Goal: Transaction & Acquisition: Purchase product/service

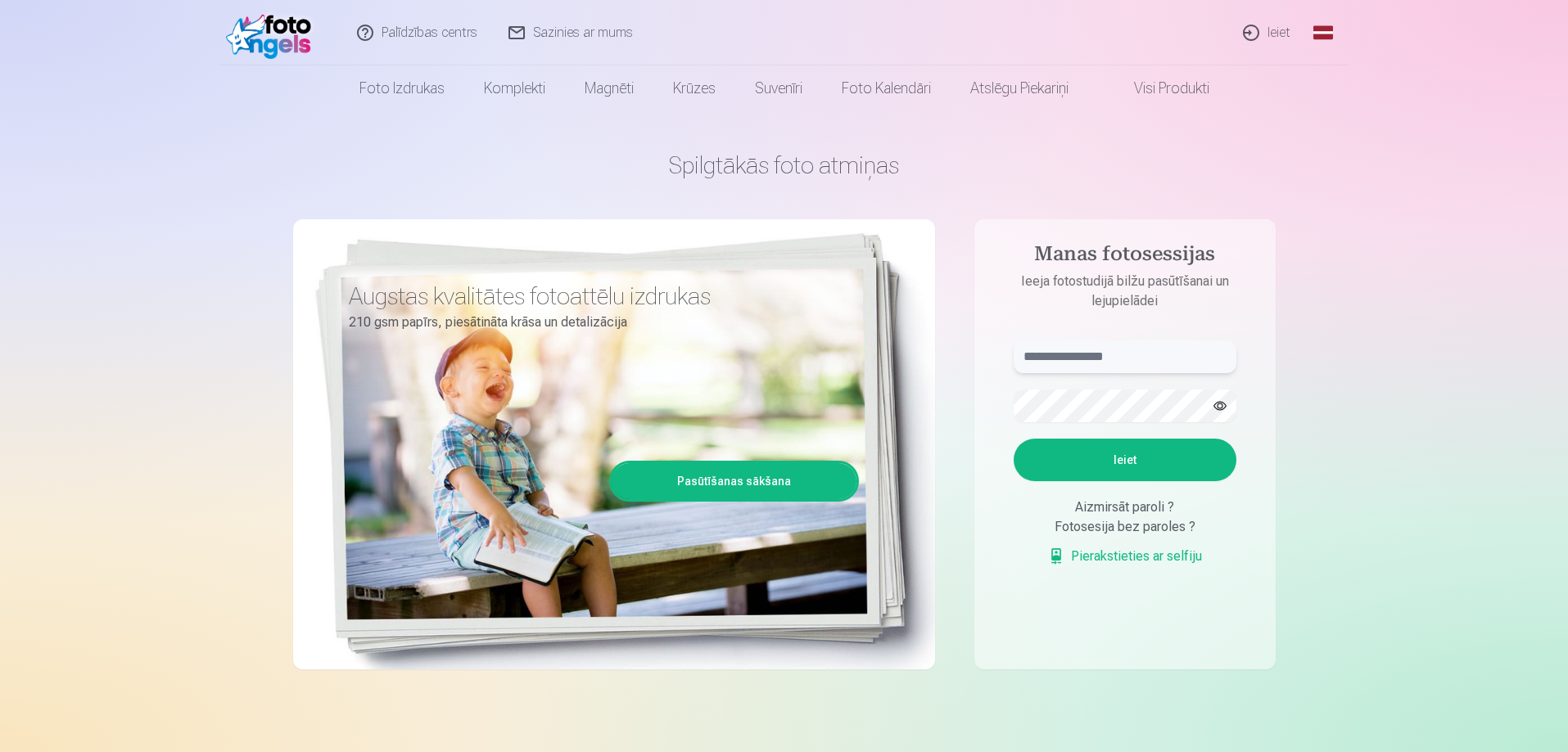
click at [1124, 354] on input "text" at bounding box center [1125, 357] width 223 height 33
type input "**********"
click at [1014, 438] on button "Ieiet" at bounding box center [1125, 459] width 223 height 42
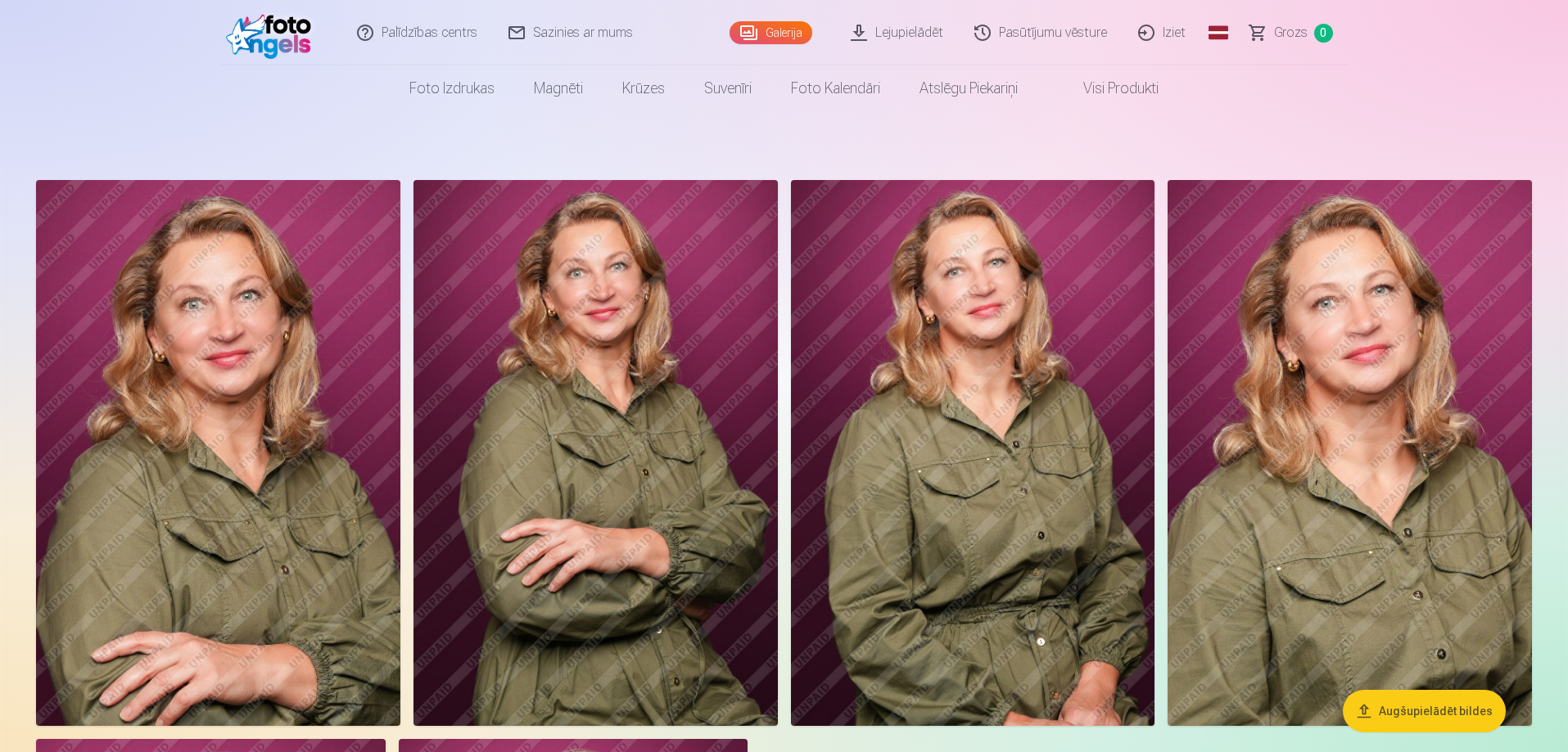
click at [309, 493] on img at bounding box center [218, 454] width 364 height 546
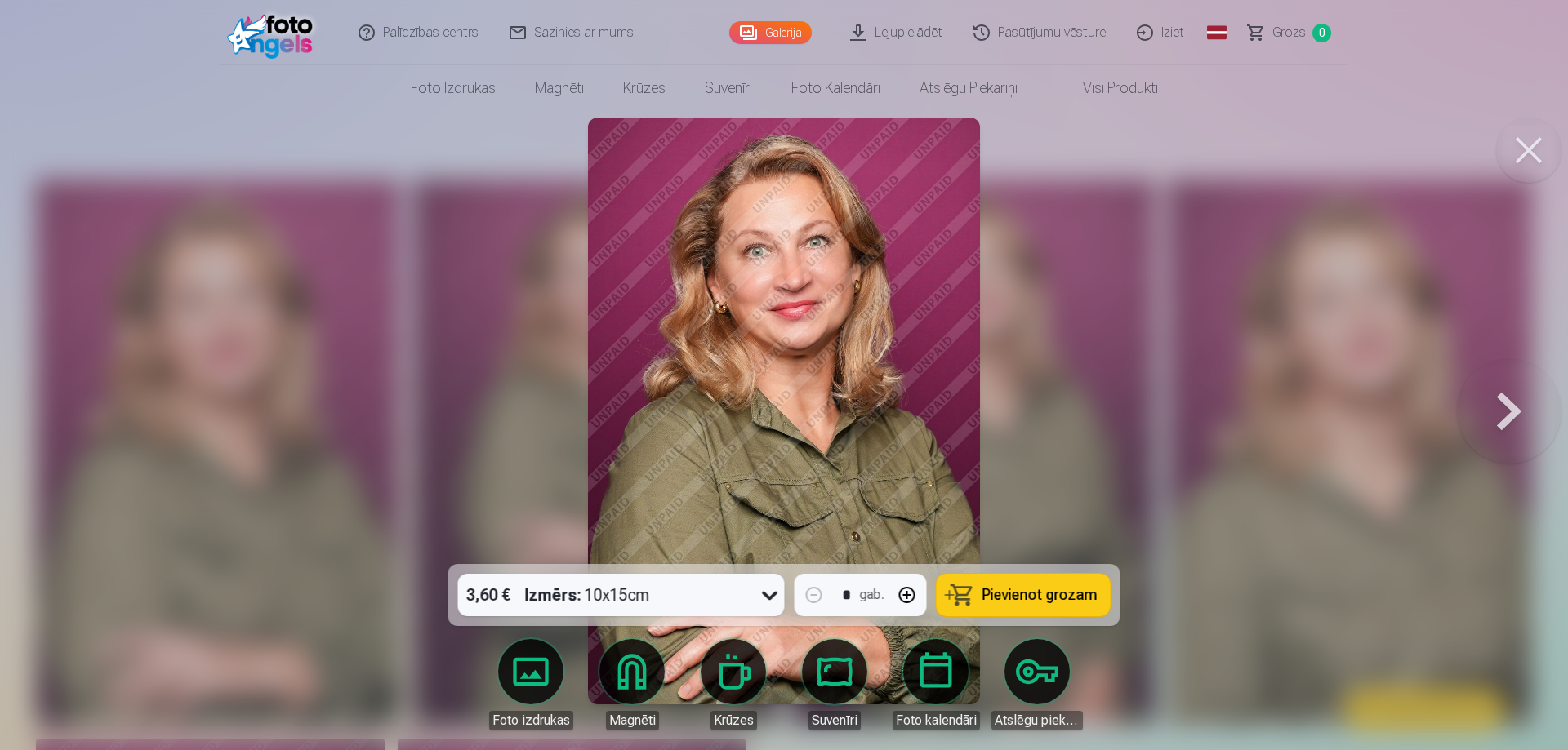
click at [1501, 417] on button at bounding box center [1509, 410] width 104 height 273
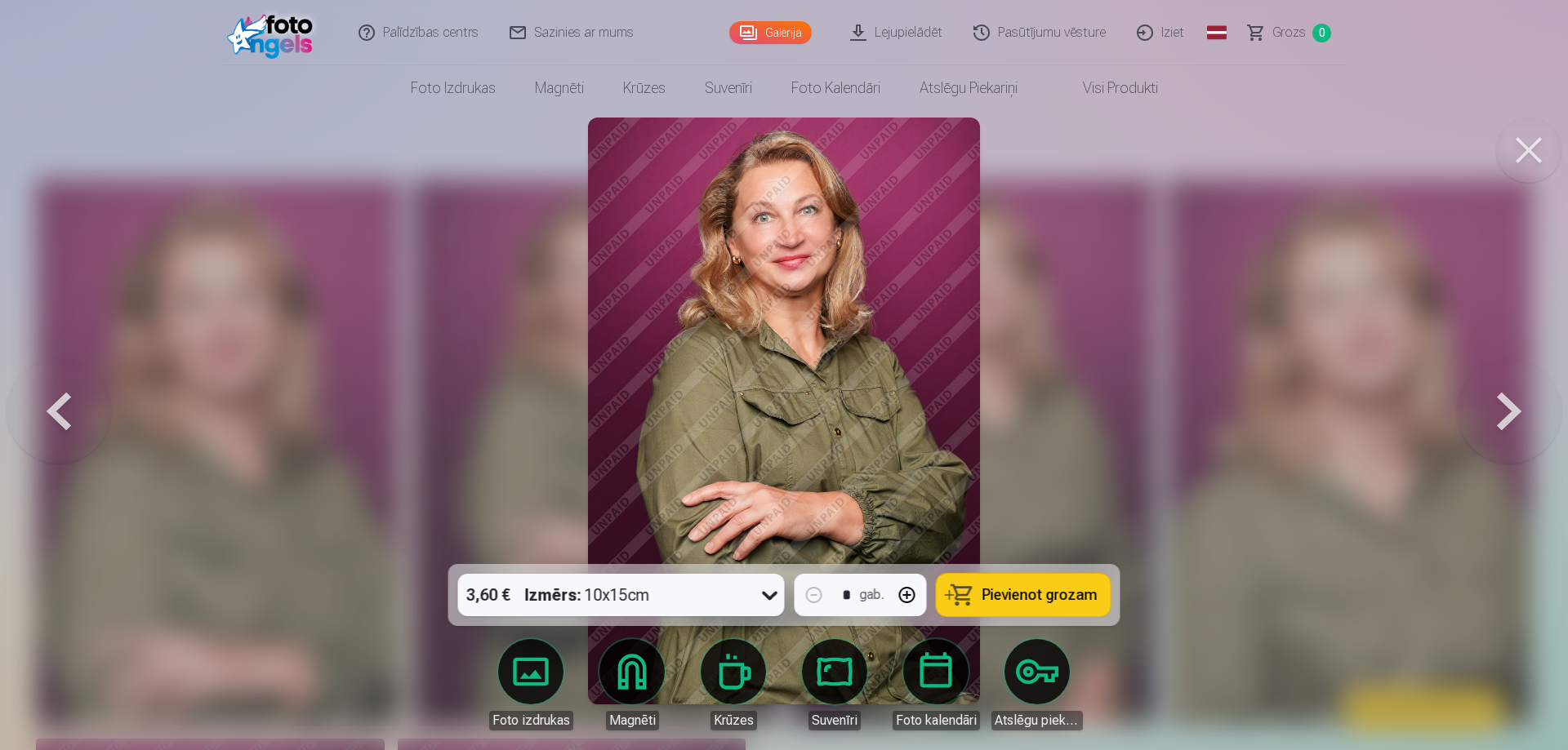
click at [1501, 417] on button at bounding box center [1509, 410] width 104 height 273
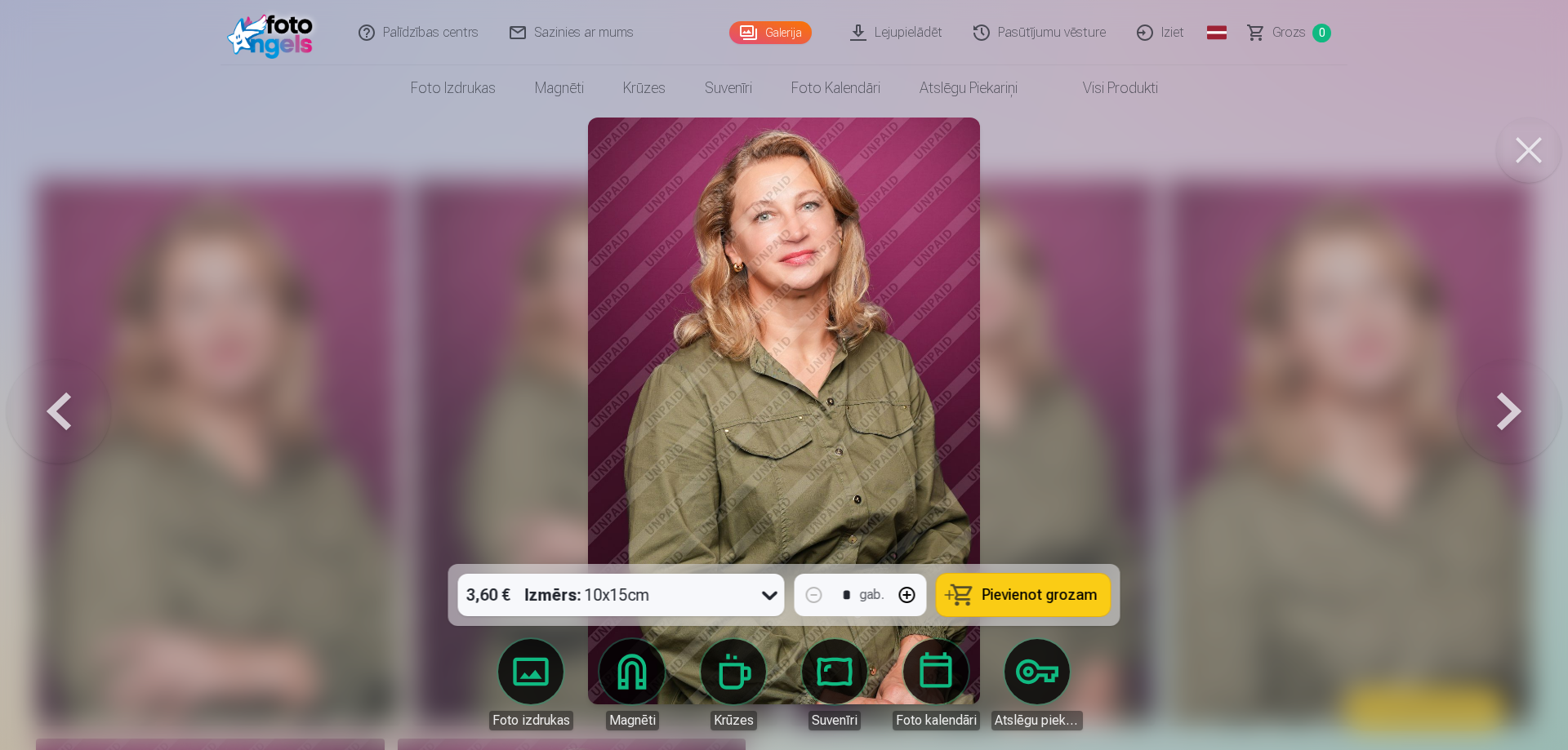
click at [1491, 425] on button at bounding box center [1509, 410] width 104 height 273
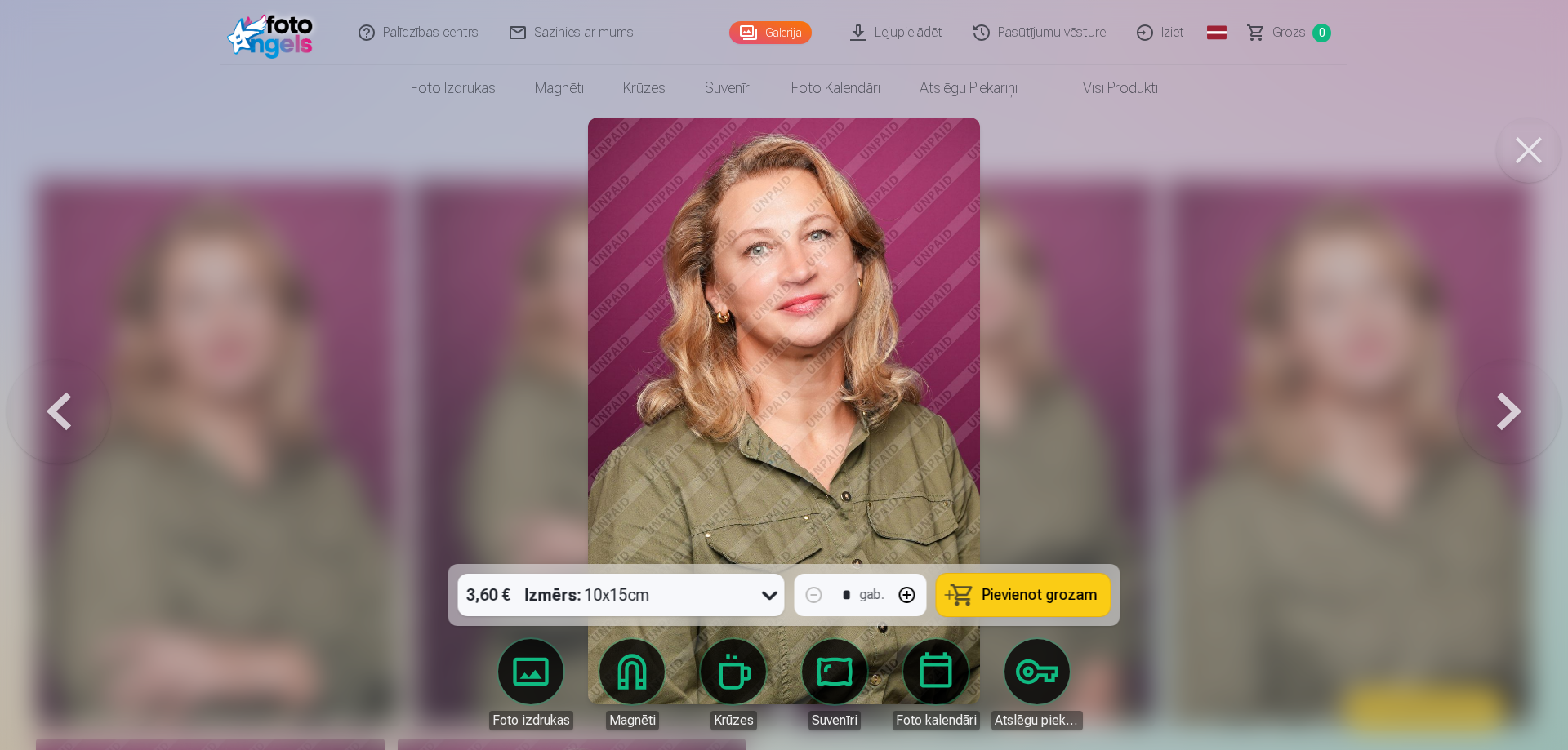
click at [1477, 446] on button at bounding box center [1509, 410] width 104 height 273
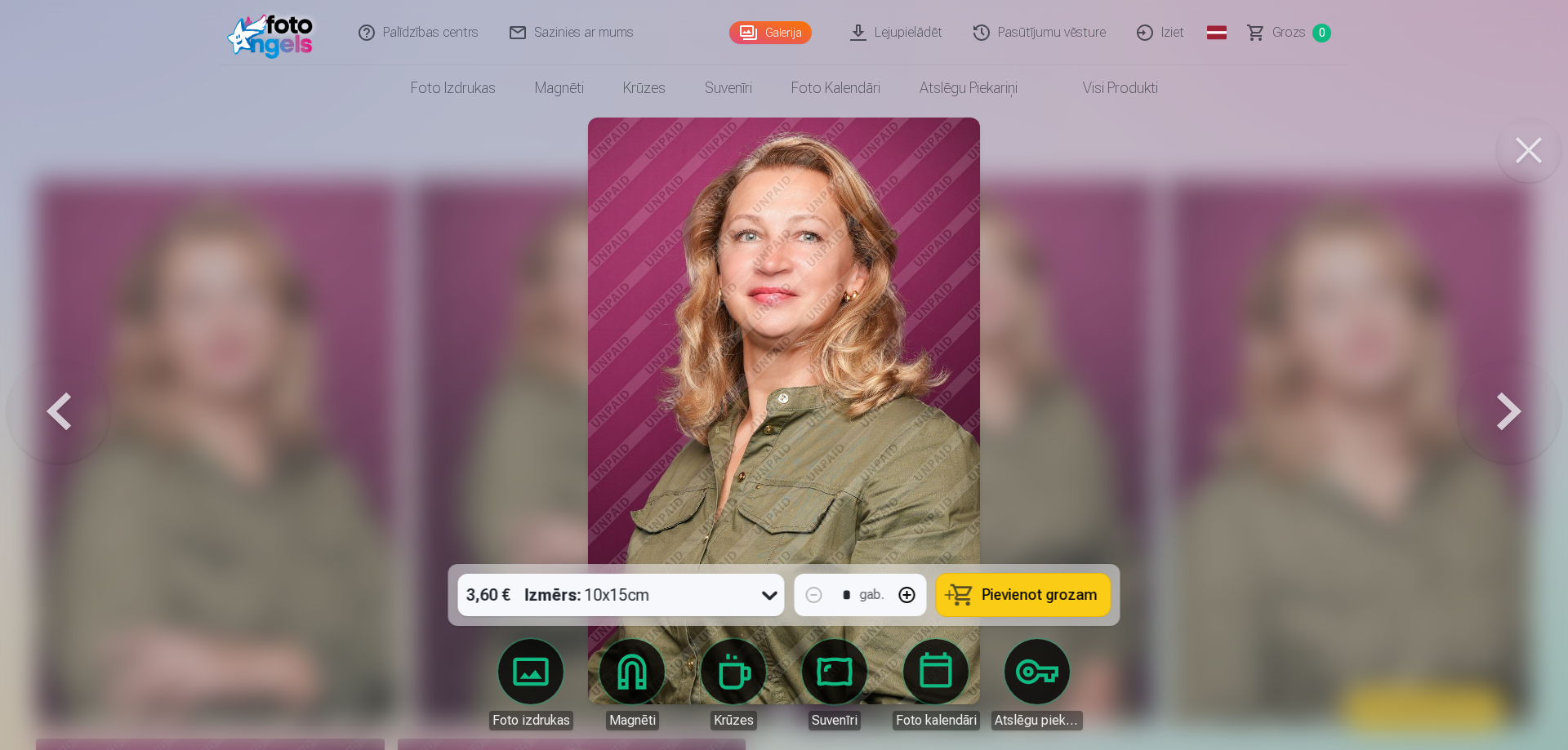
click at [1477, 446] on button at bounding box center [1509, 410] width 104 height 273
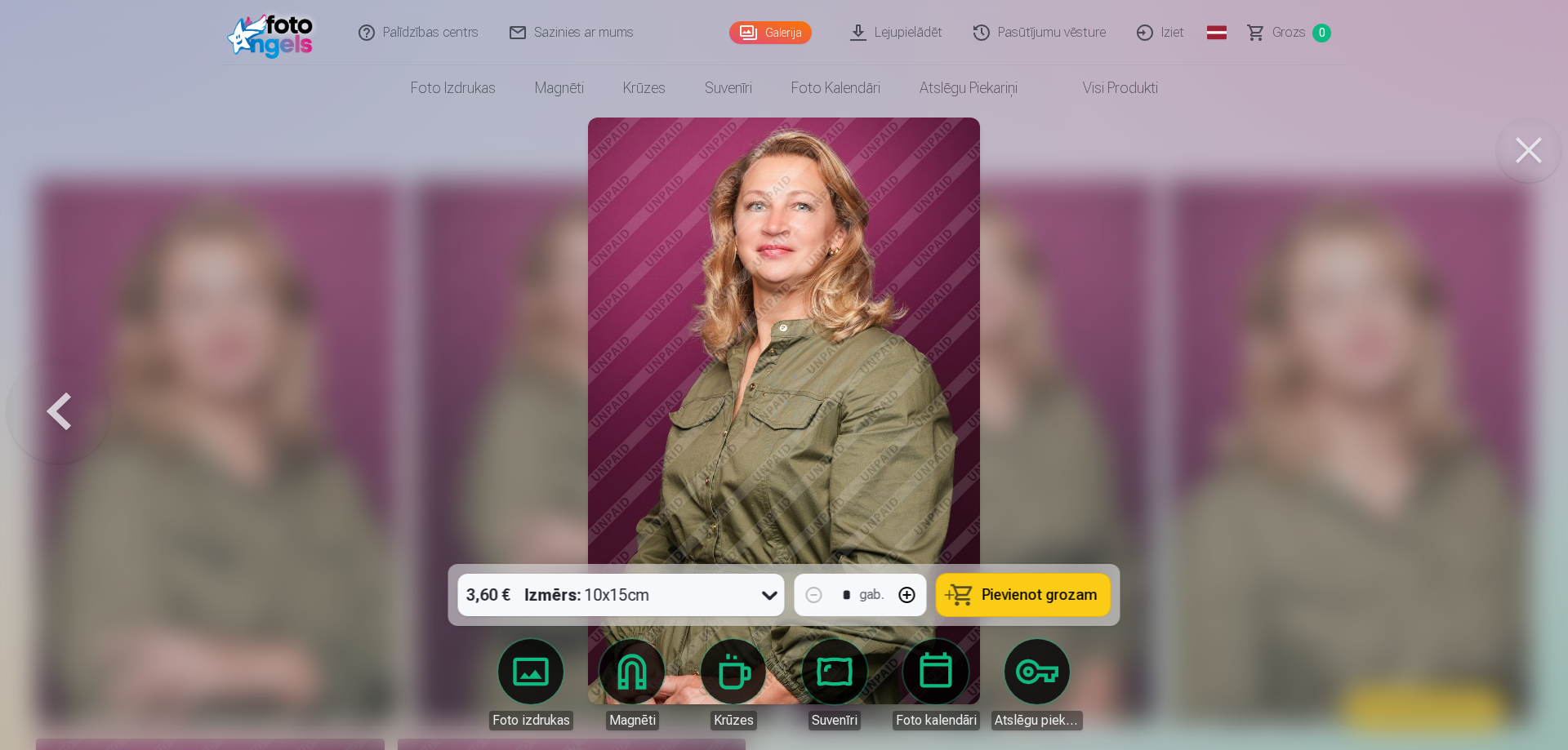
click at [1477, 446] on div at bounding box center [784, 375] width 1568 height 750
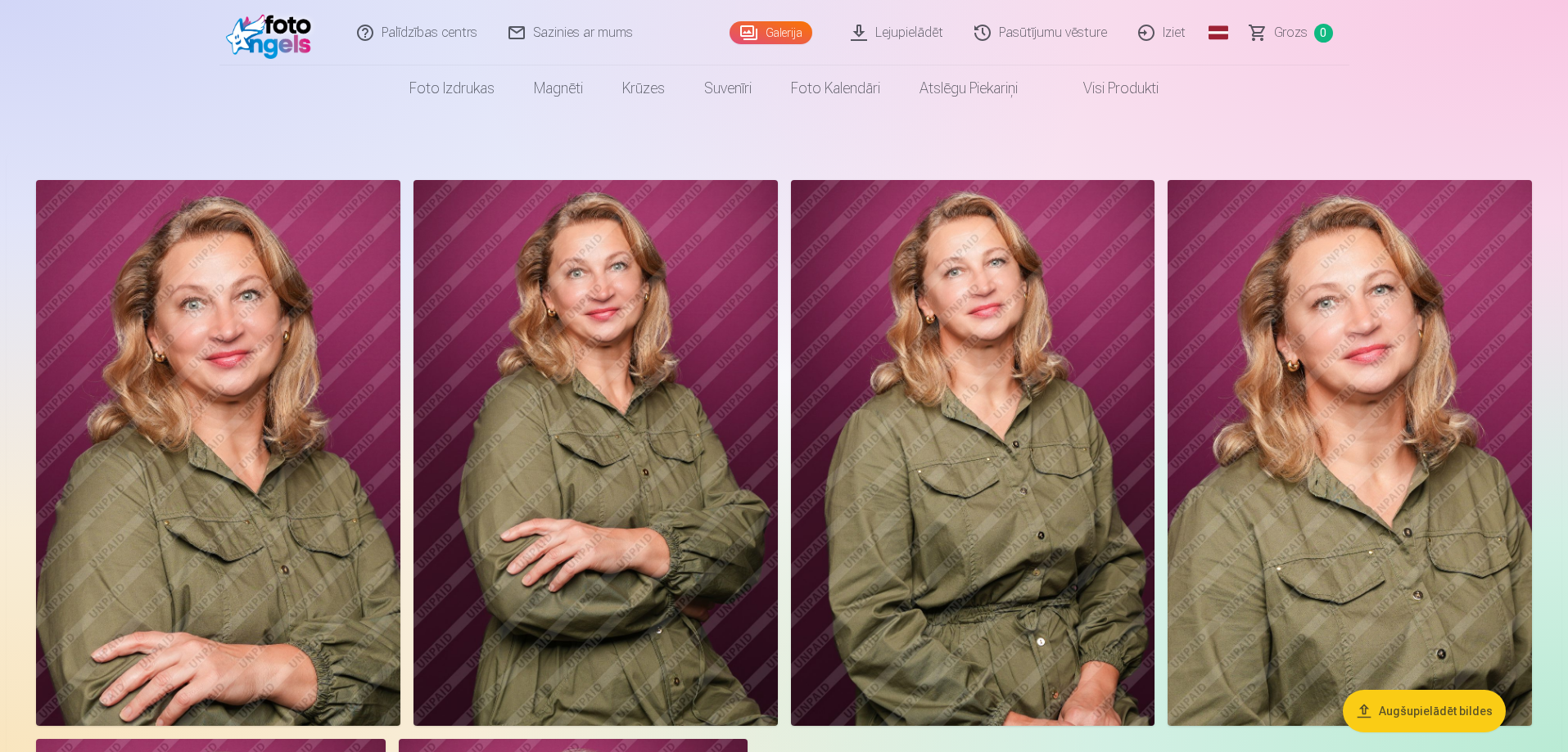
click at [1413, 711] on button "Augšupielādēt bildes" at bounding box center [1424, 712] width 163 height 42
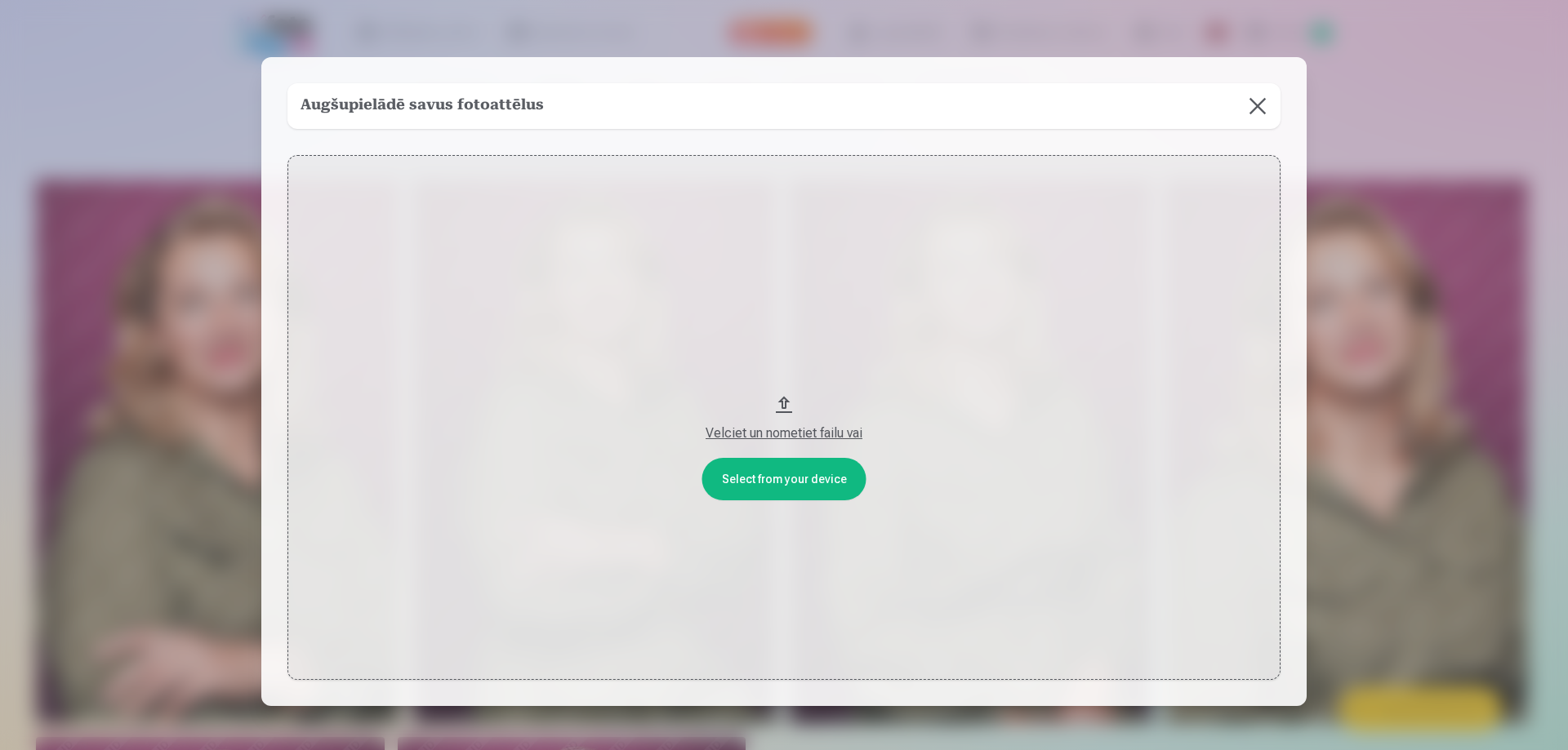
click at [765, 435] on div "Velciet un nometiet failu vai" at bounding box center [784, 433] width 961 height 19
click at [1252, 114] on button at bounding box center [1258, 106] width 45 height 45
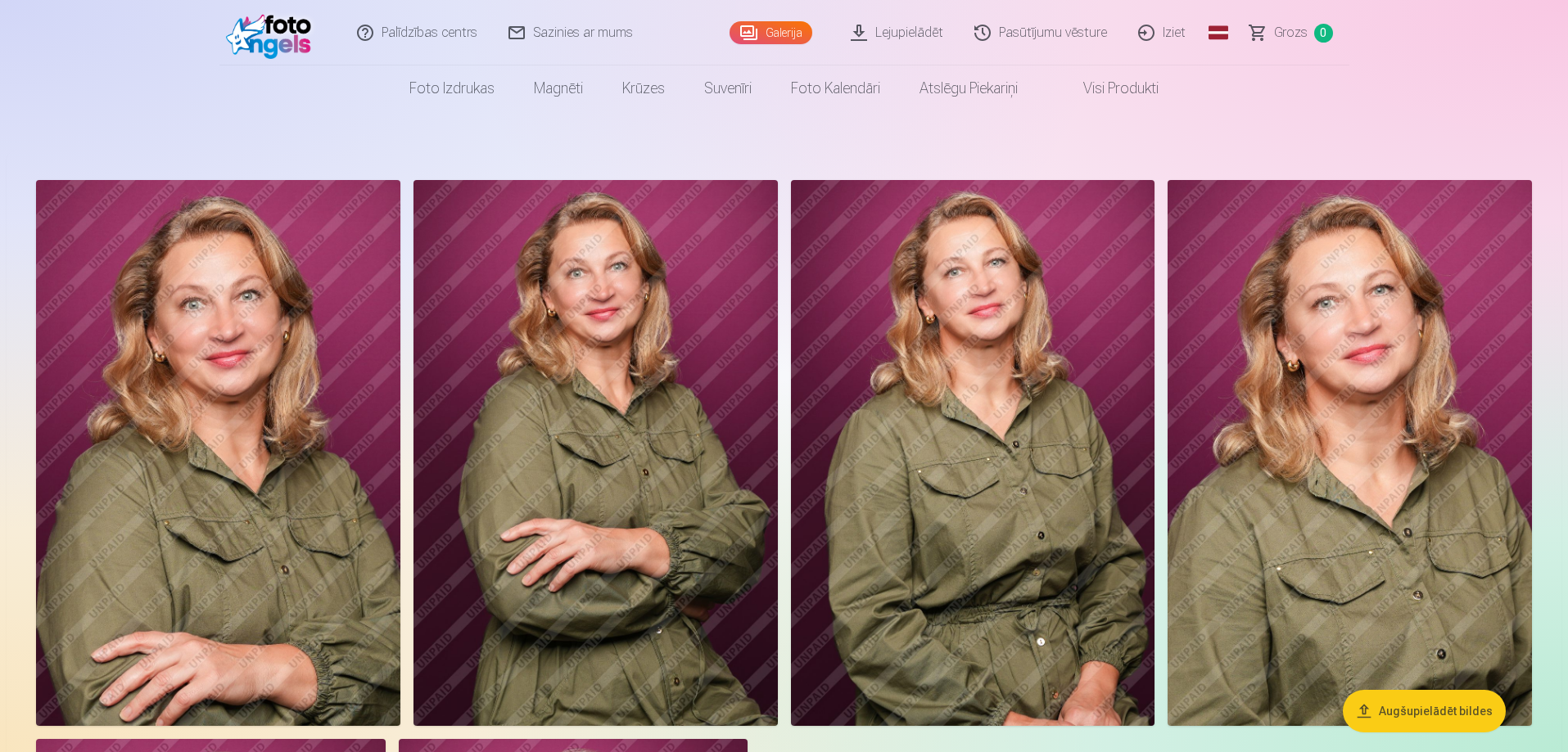
click at [588, 516] on img at bounding box center [595, 454] width 364 height 546
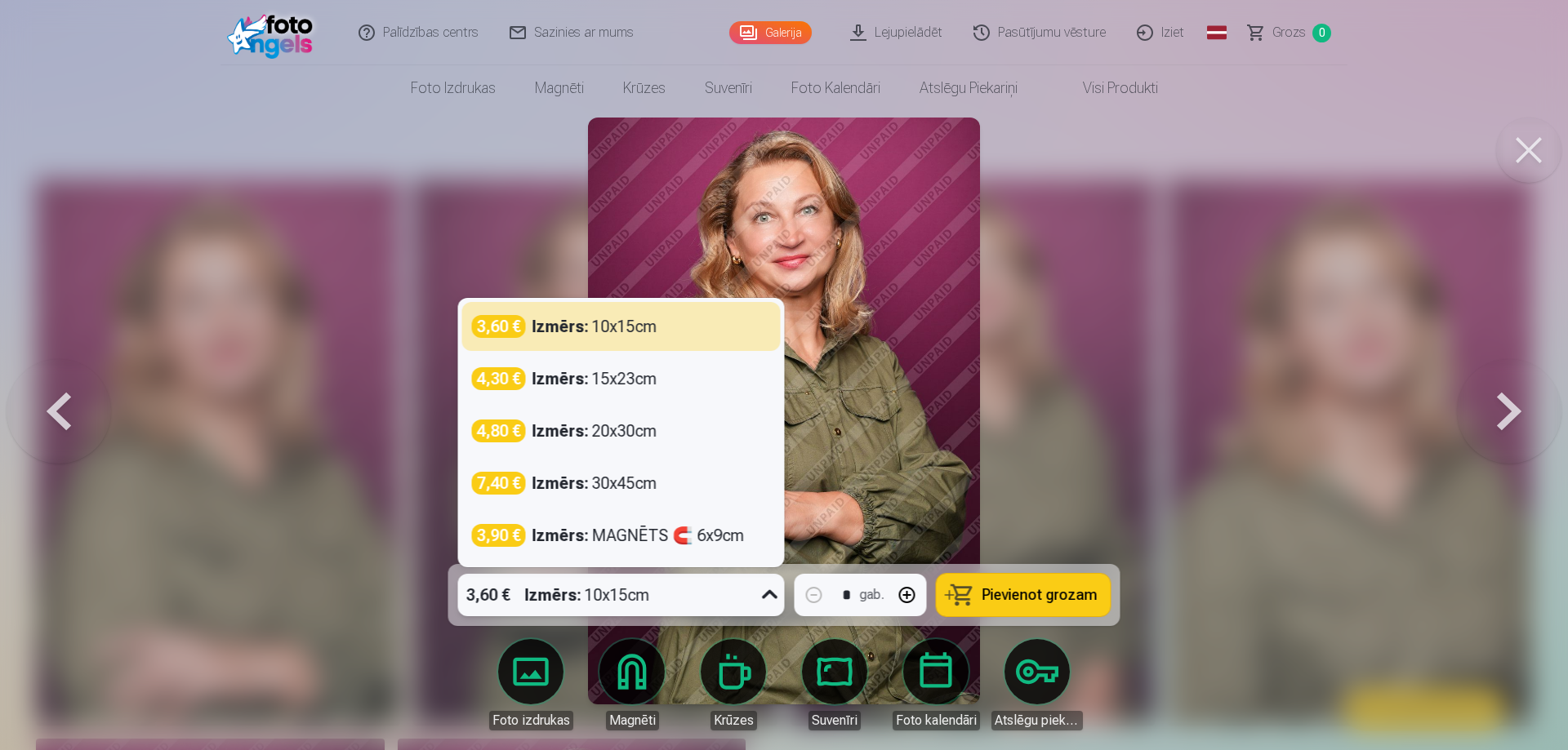
click at [765, 599] on icon at bounding box center [770, 594] width 26 height 26
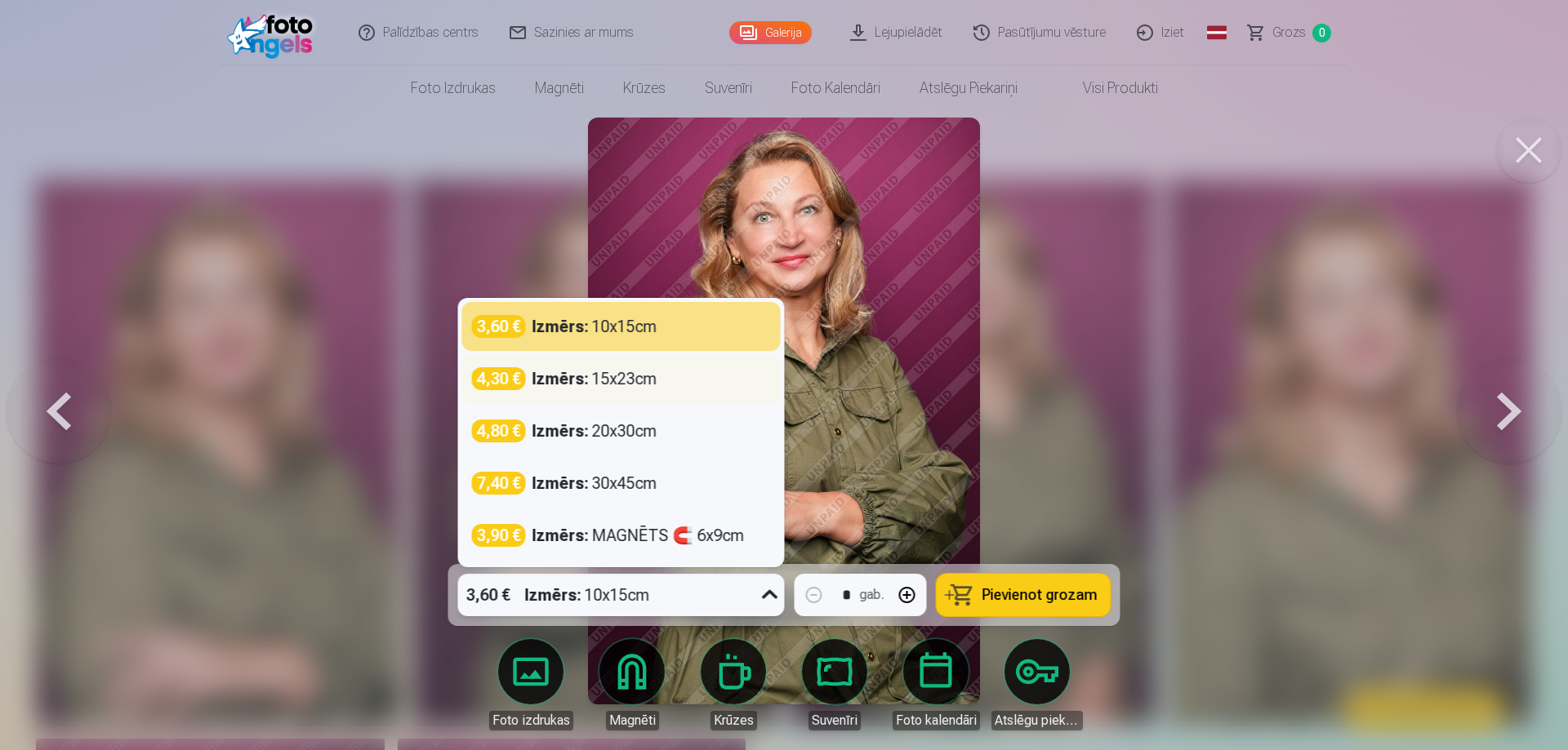
click at [610, 384] on div "Izmērs : 15x23cm" at bounding box center [595, 378] width 125 height 23
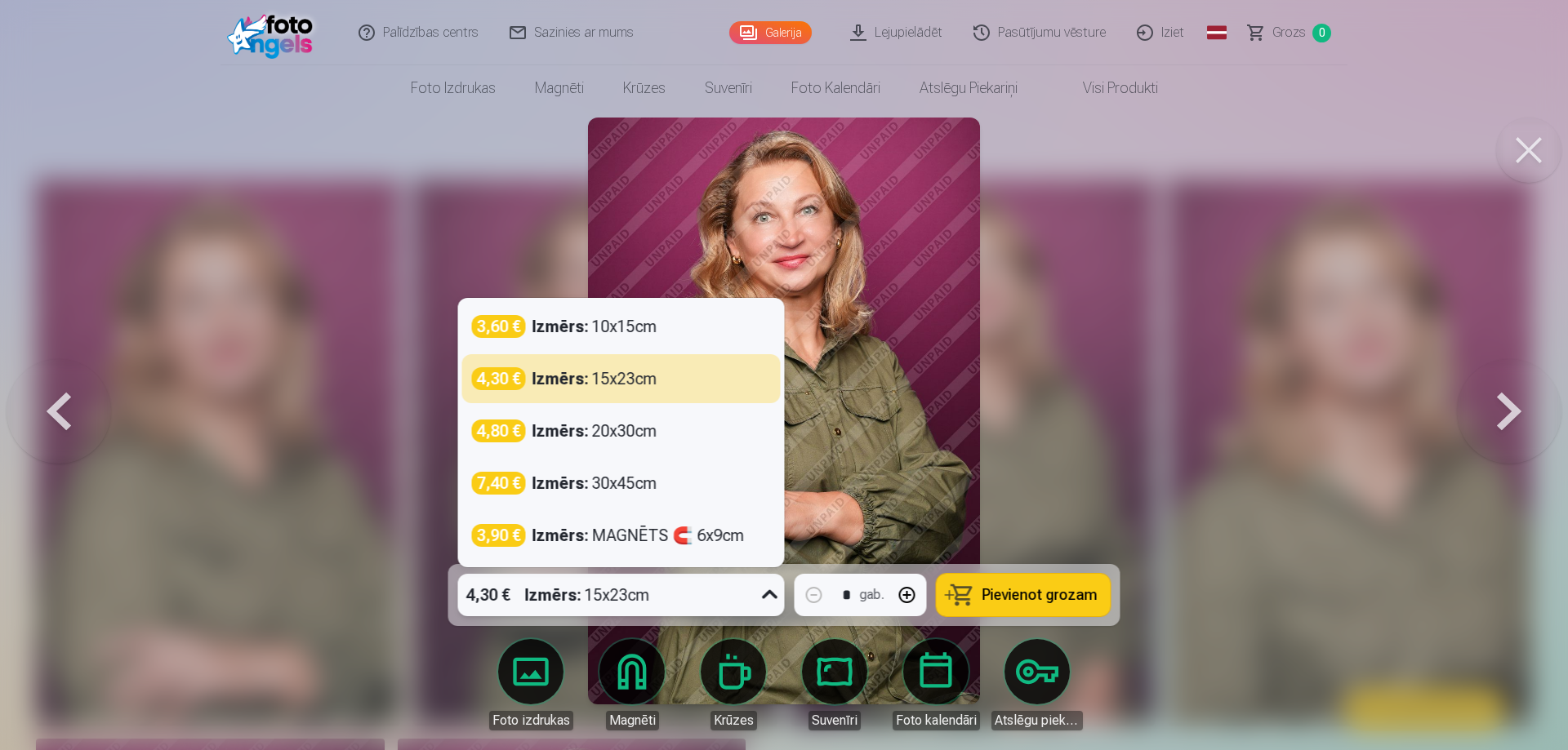
click at [766, 595] on icon at bounding box center [770, 594] width 15 height 9
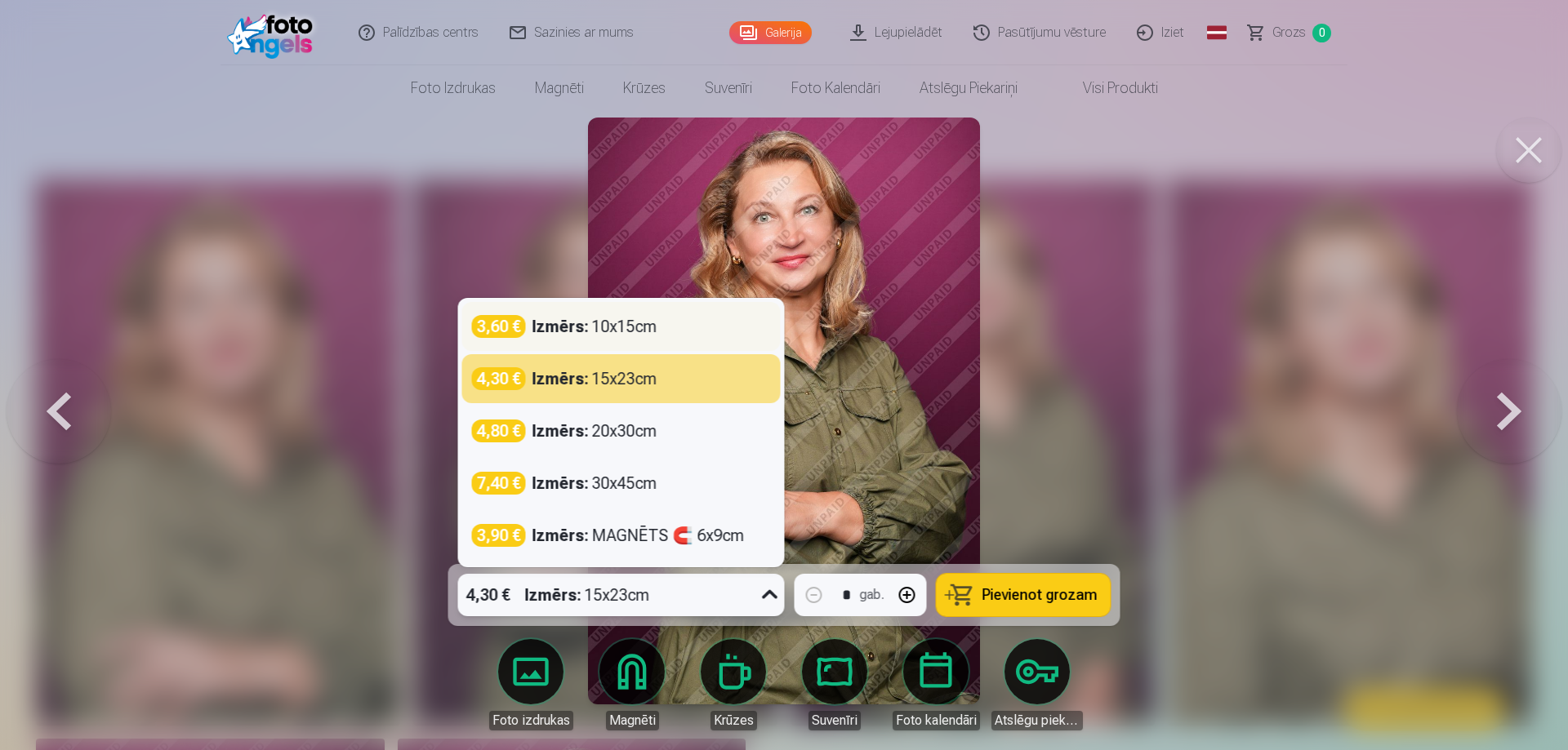
click at [596, 333] on div "Izmērs : 10x15cm" at bounding box center [595, 326] width 125 height 23
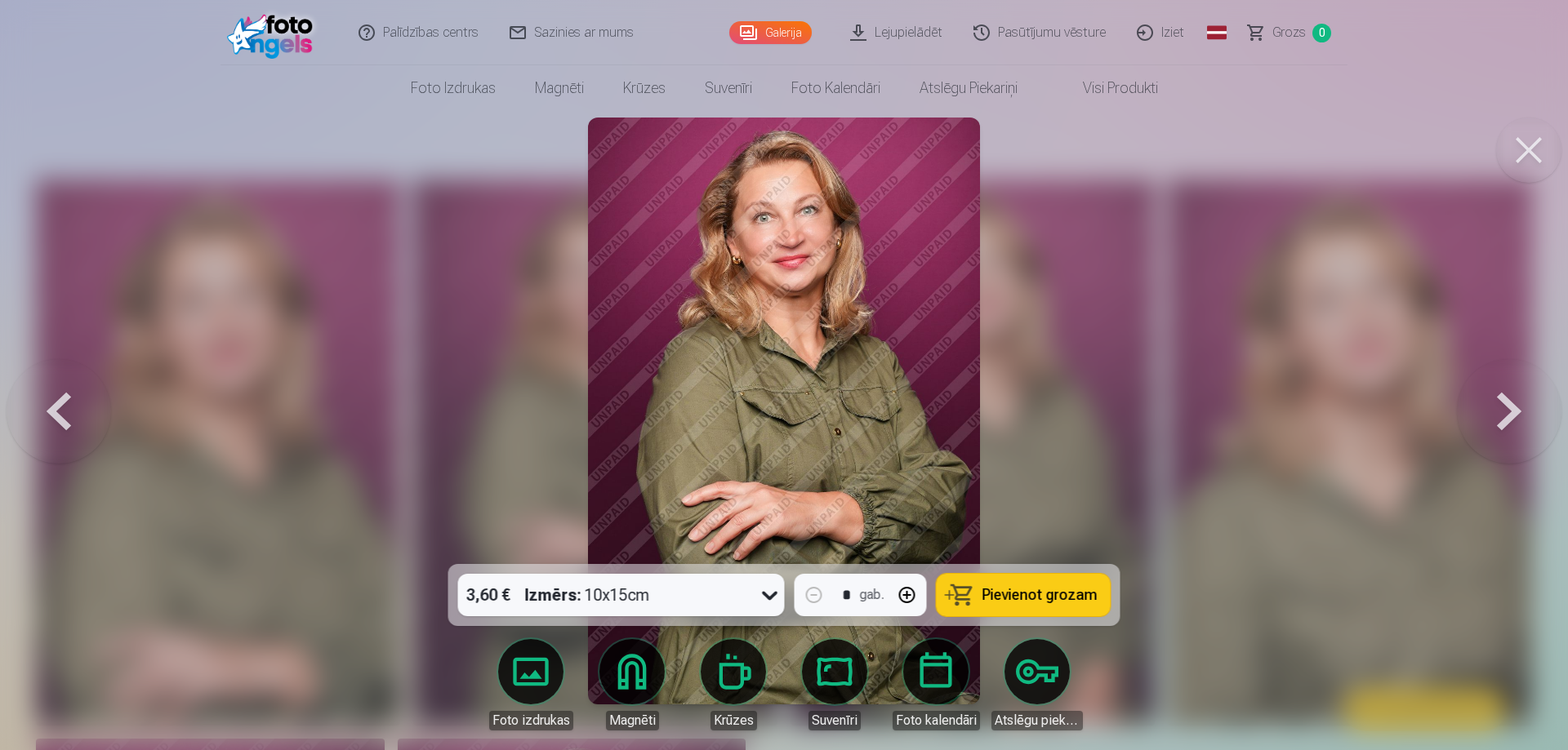
click at [1083, 591] on span "Pievienot grozam" at bounding box center [1040, 594] width 115 height 14
click at [1472, 413] on button at bounding box center [1509, 410] width 104 height 273
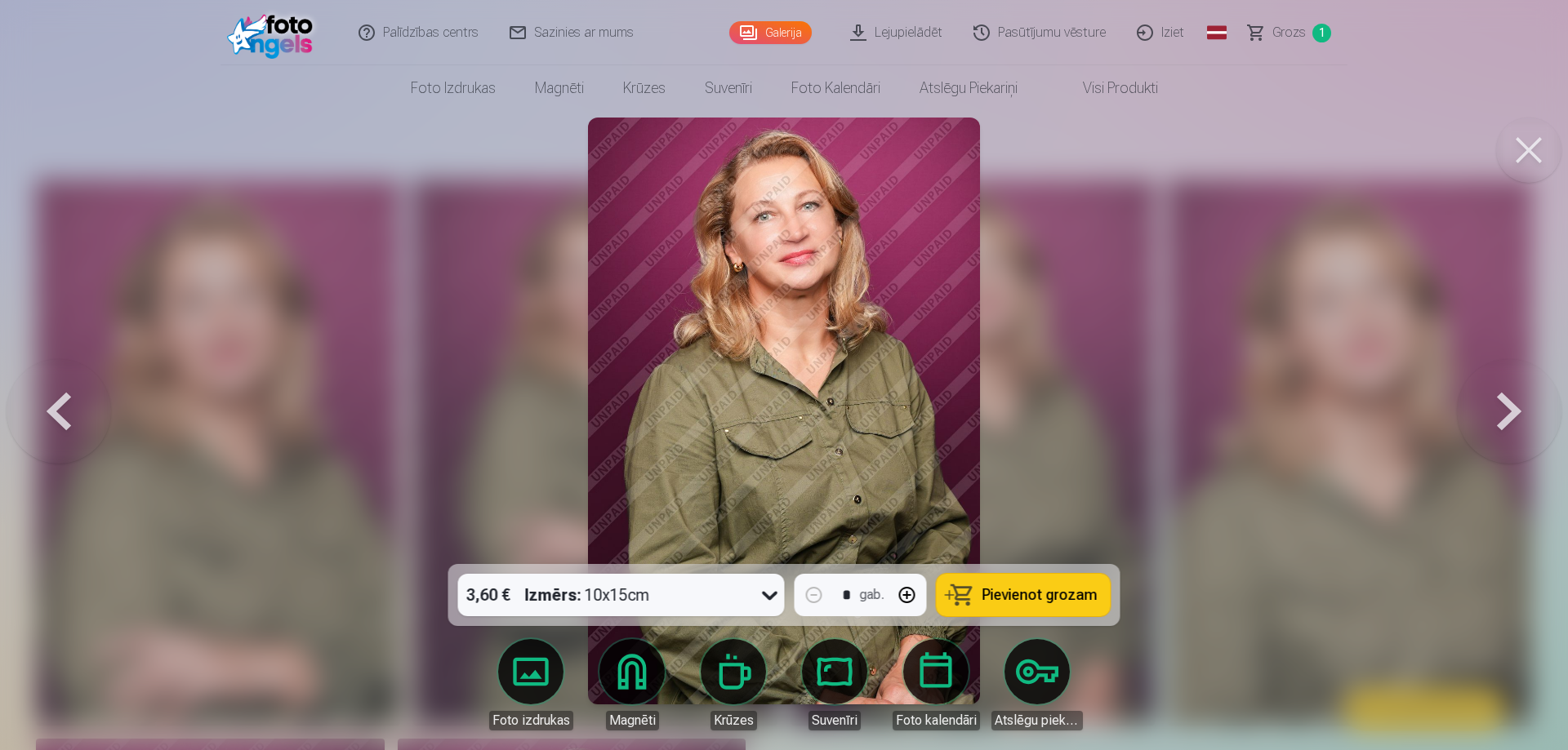
click at [1471, 411] on button at bounding box center [1509, 410] width 104 height 273
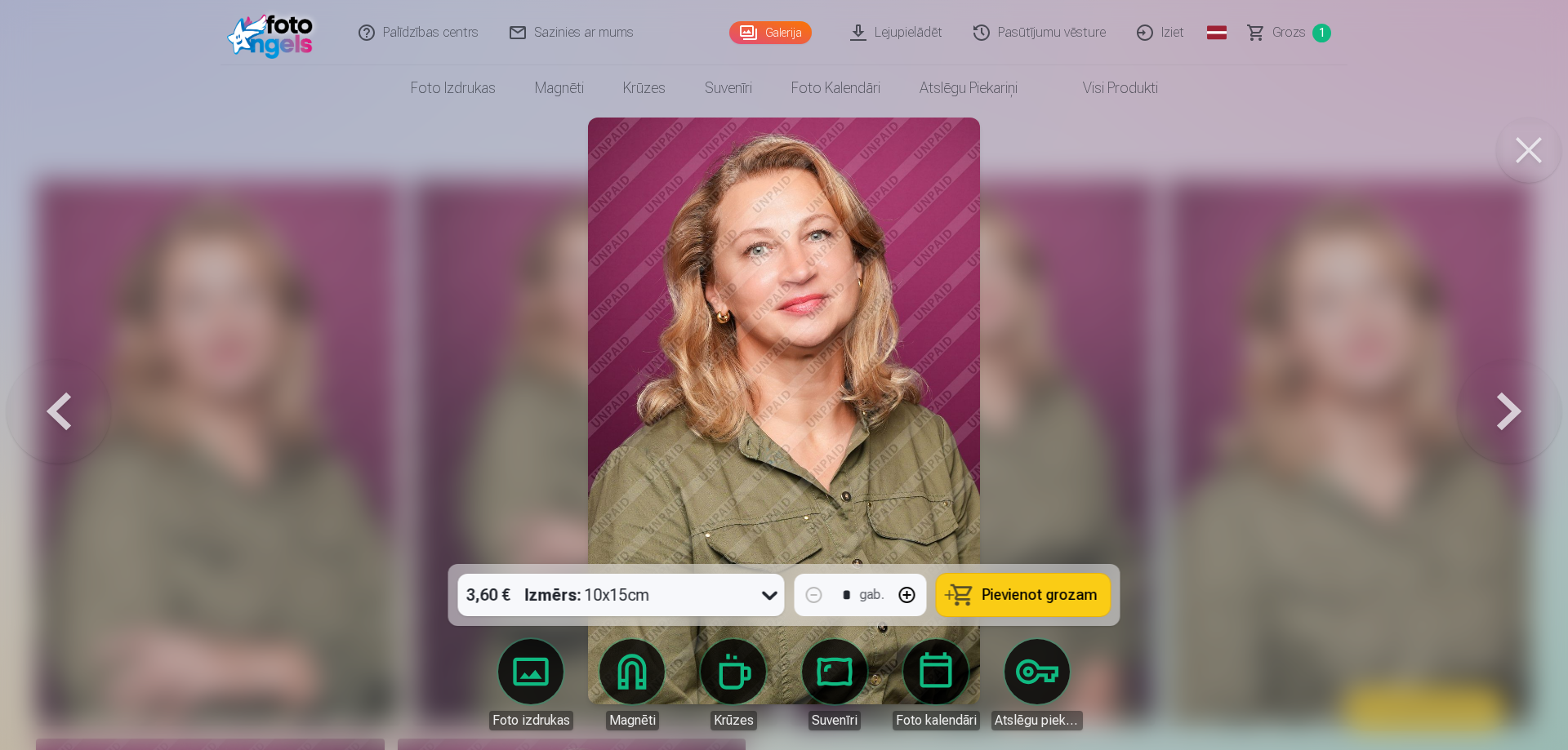
click at [1051, 602] on span "Pievienot grozam" at bounding box center [1040, 594] width 115 height 14
click at [1501, 418] on button at bounding box center [1509, 410] width 104 height 273
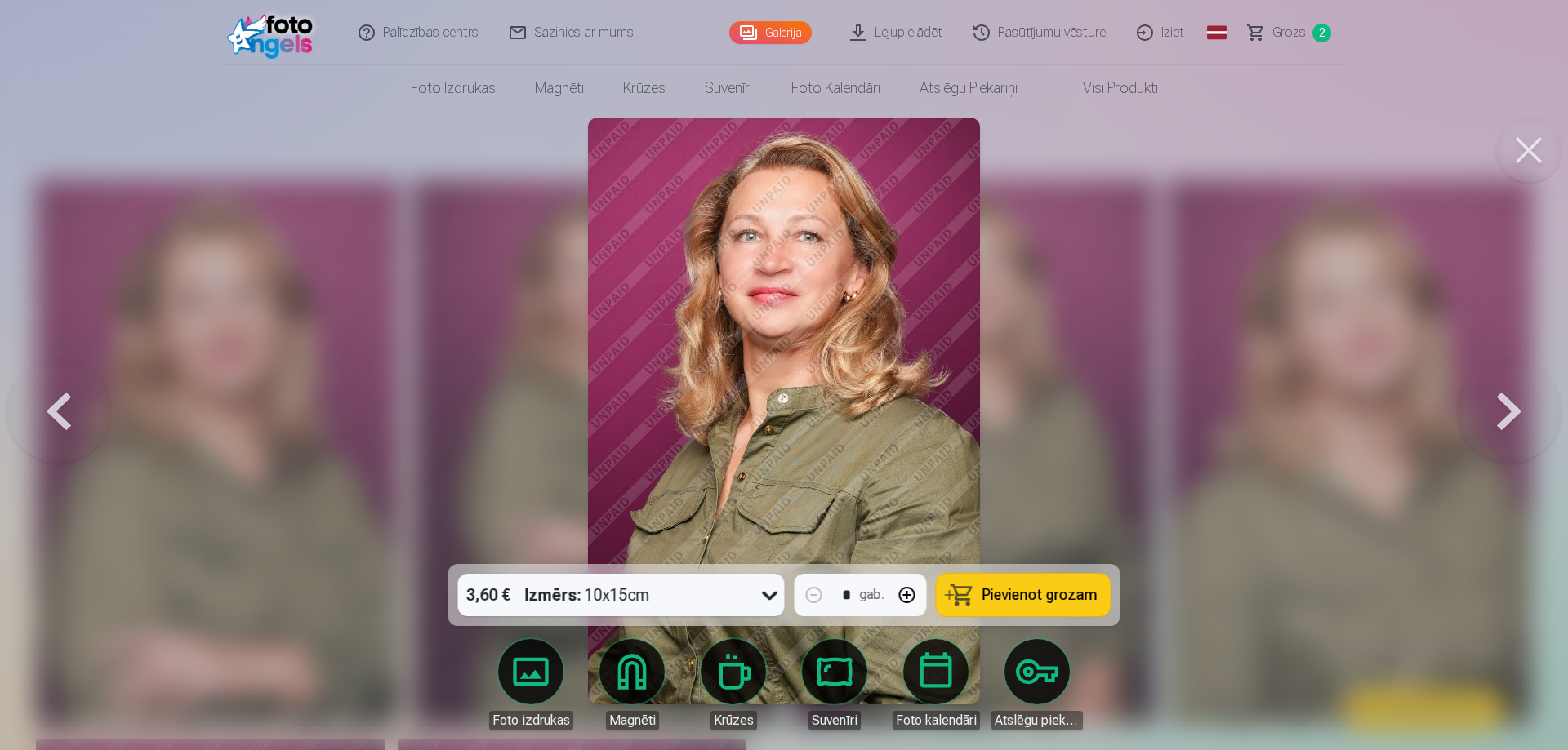
click at [1501, 418] on button at bounding box center [1509, 410] width 104 height 273
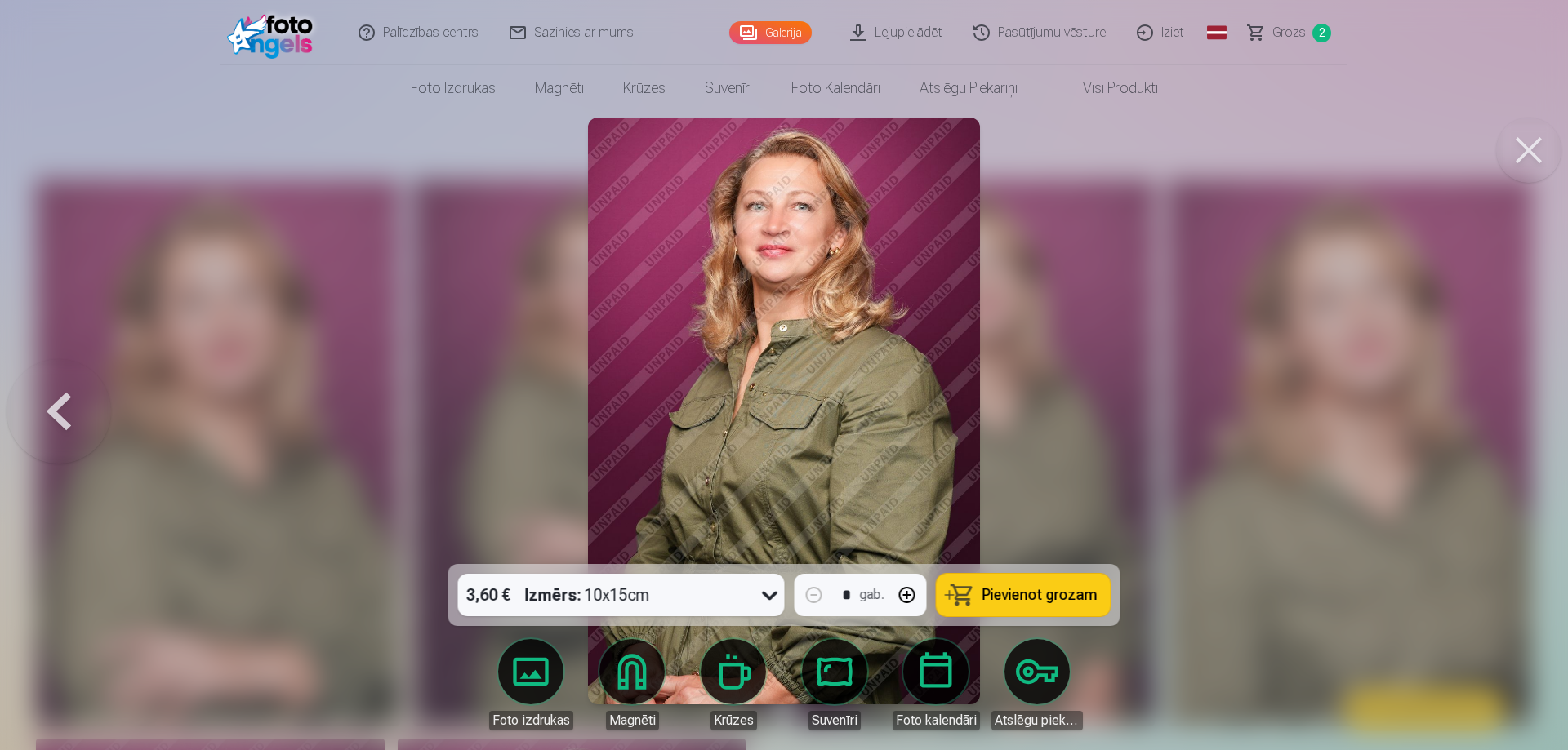
click at [1499, 418] on div at bounding box center [784, 375] width 1568 height 750
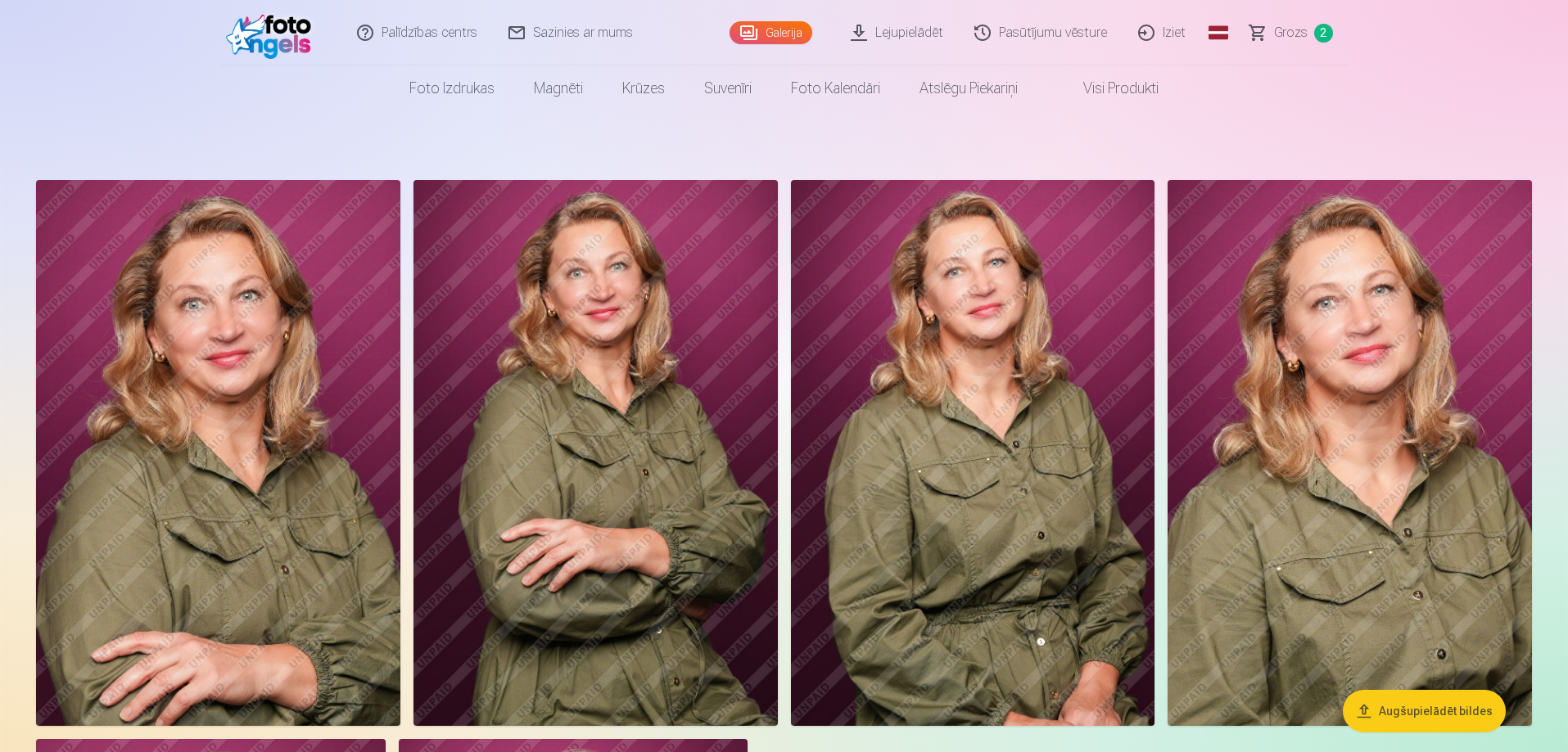
click at [1255, 35] on link "Grozs 2" at bounding box center [1292, 33] width 115 height 66
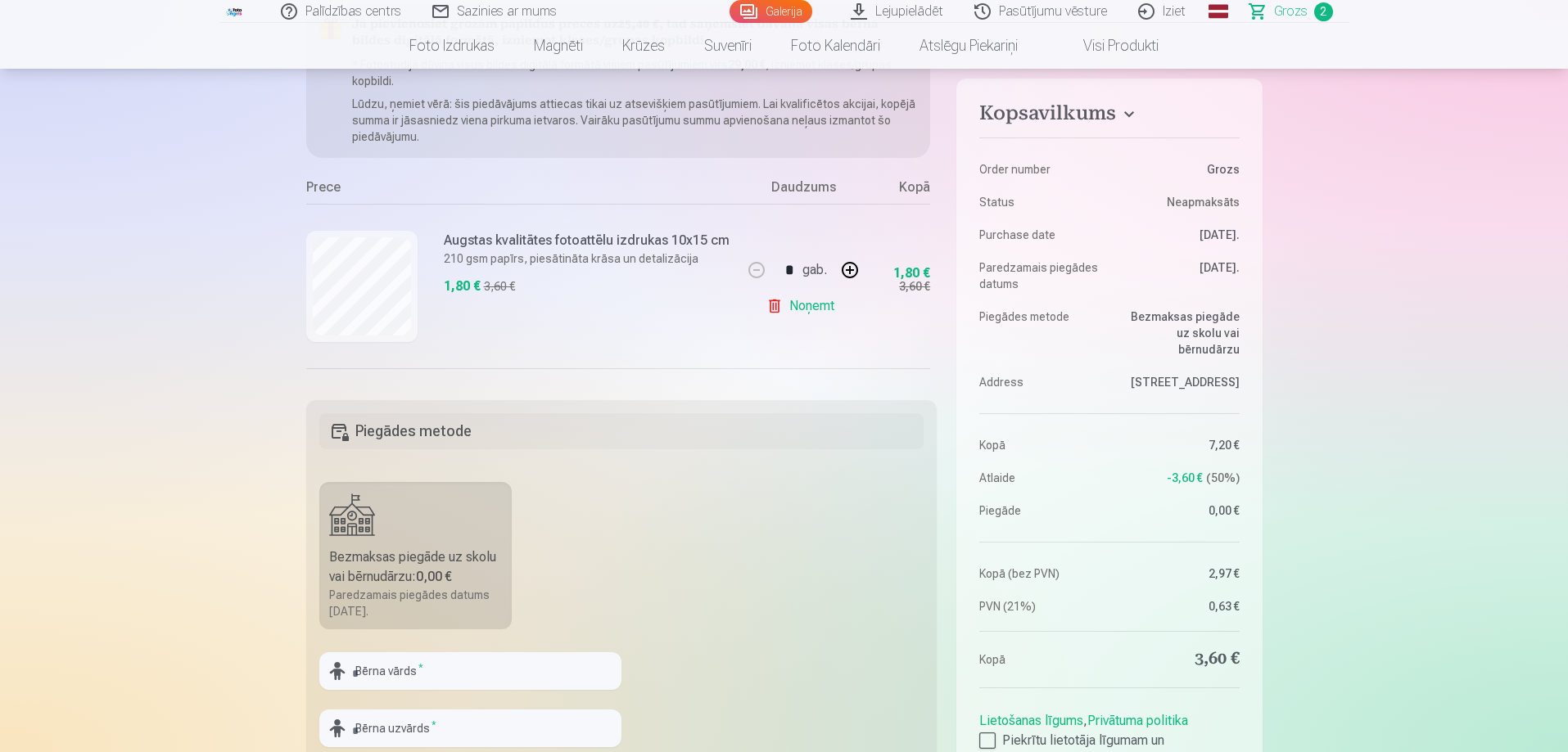
scroll to position [164, 0]
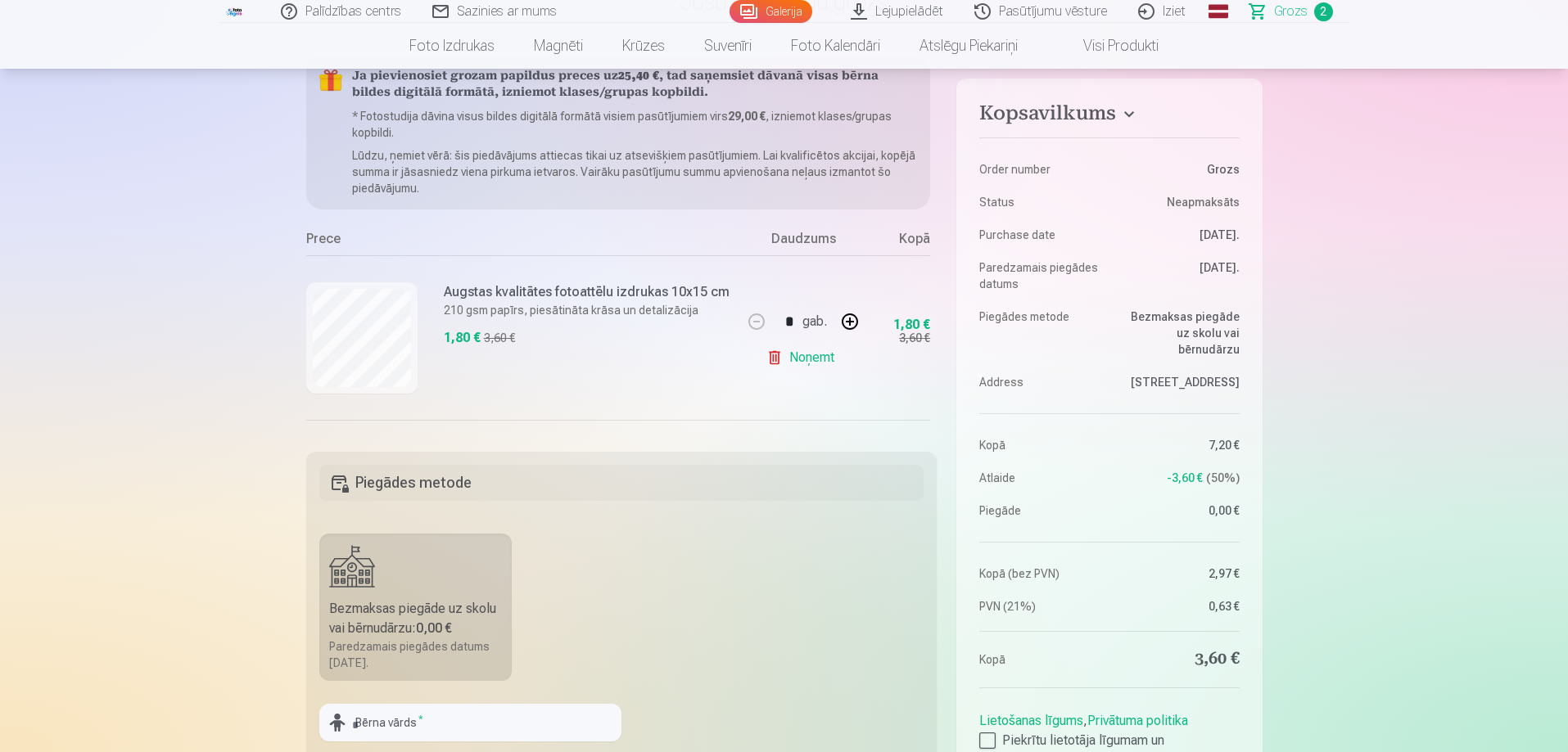
click at [848, 323] on button "button" at bounding box center [850, 321] width 40 height 40
type input "*"
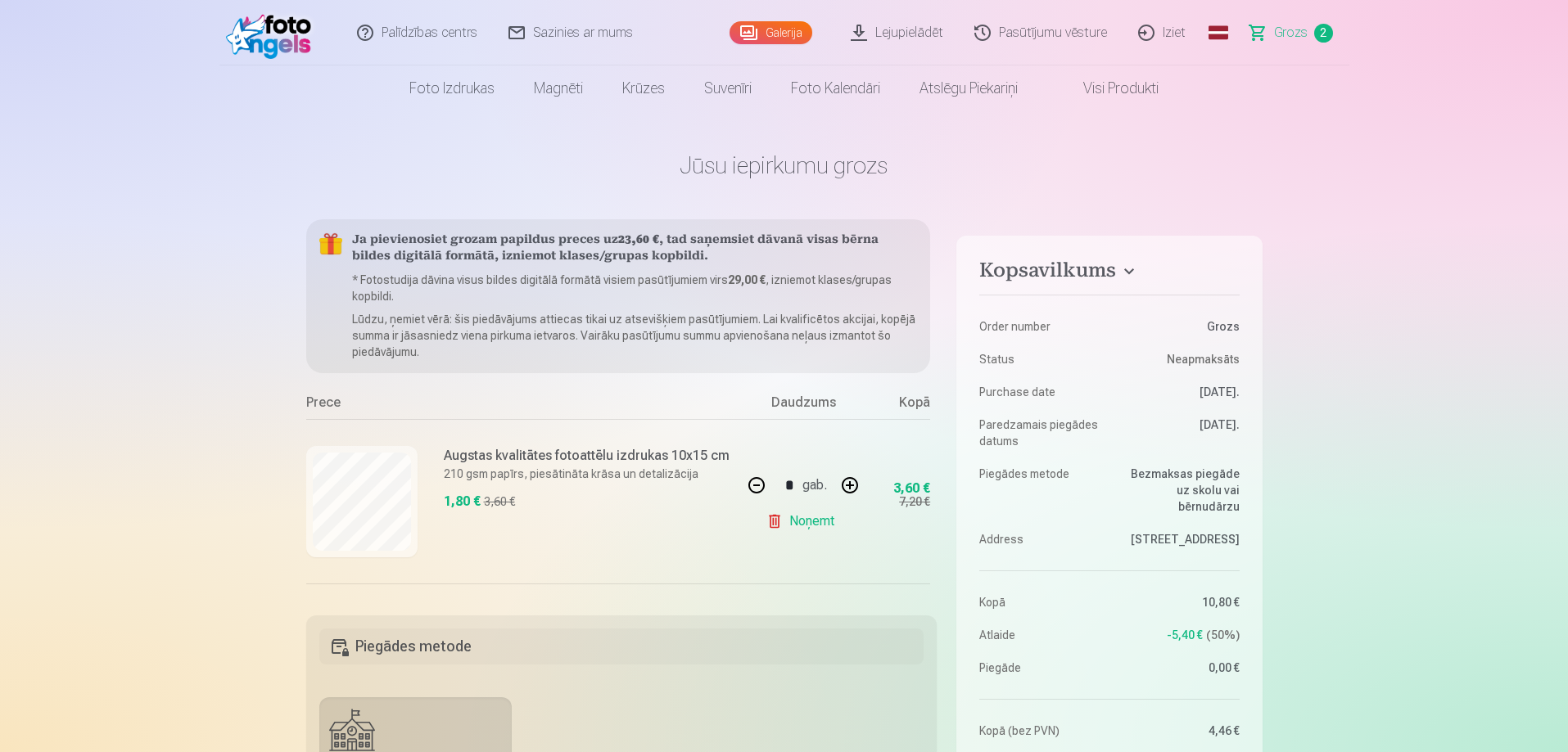
scroll to position [156, 0]
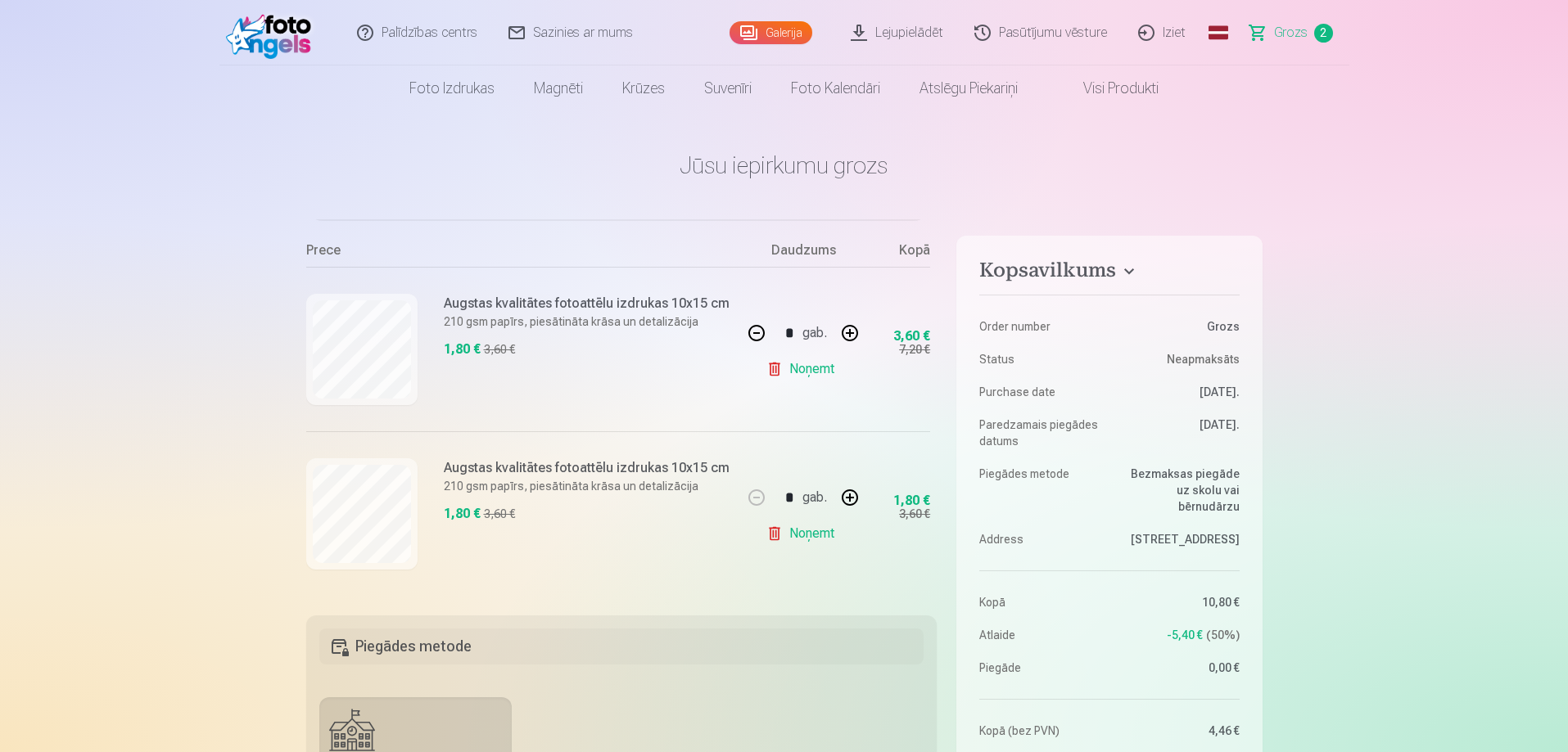
click at [842, 494] on button "button" at bounding box center [850, 497] width 40 height 40
type input "*"
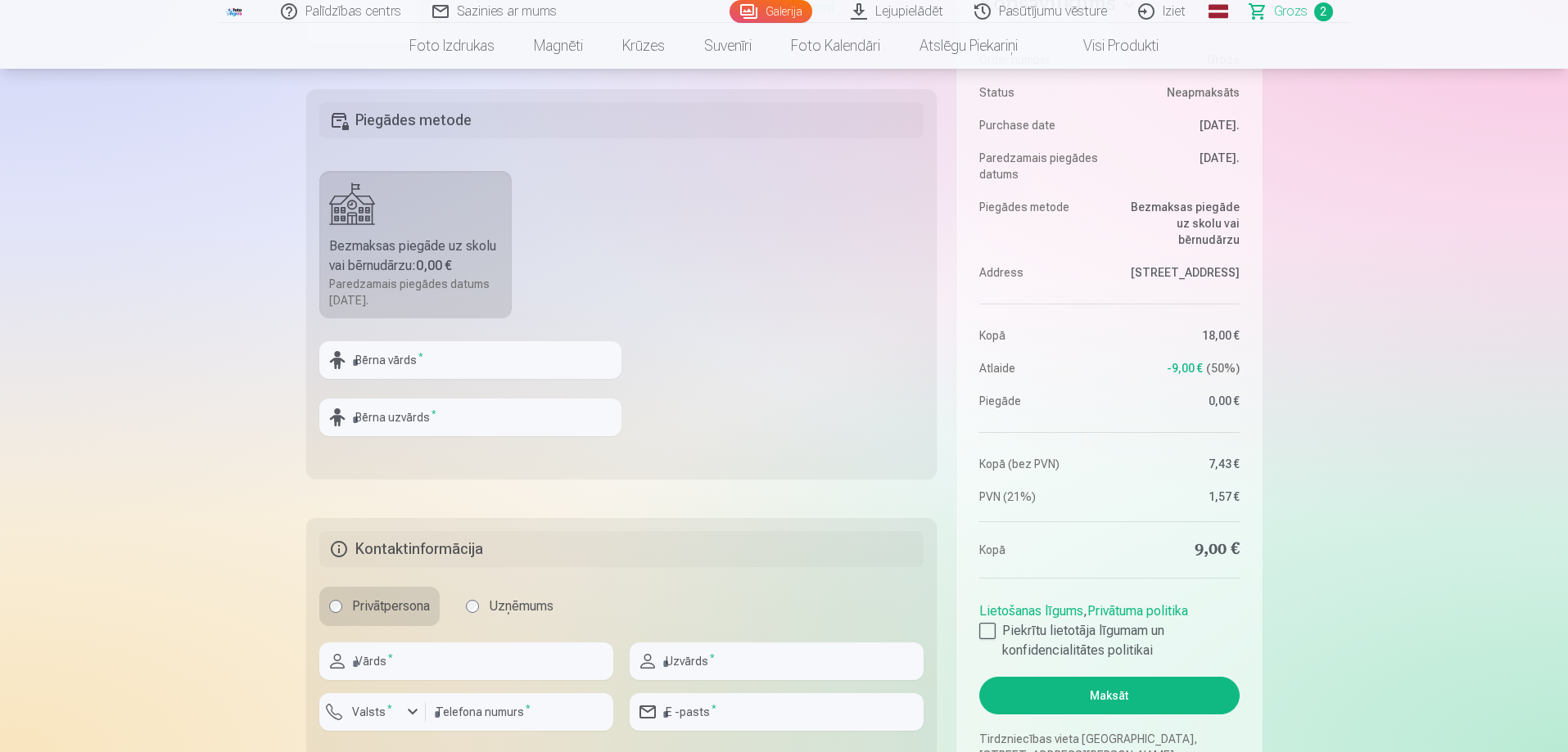
scroll to position [573, 0]
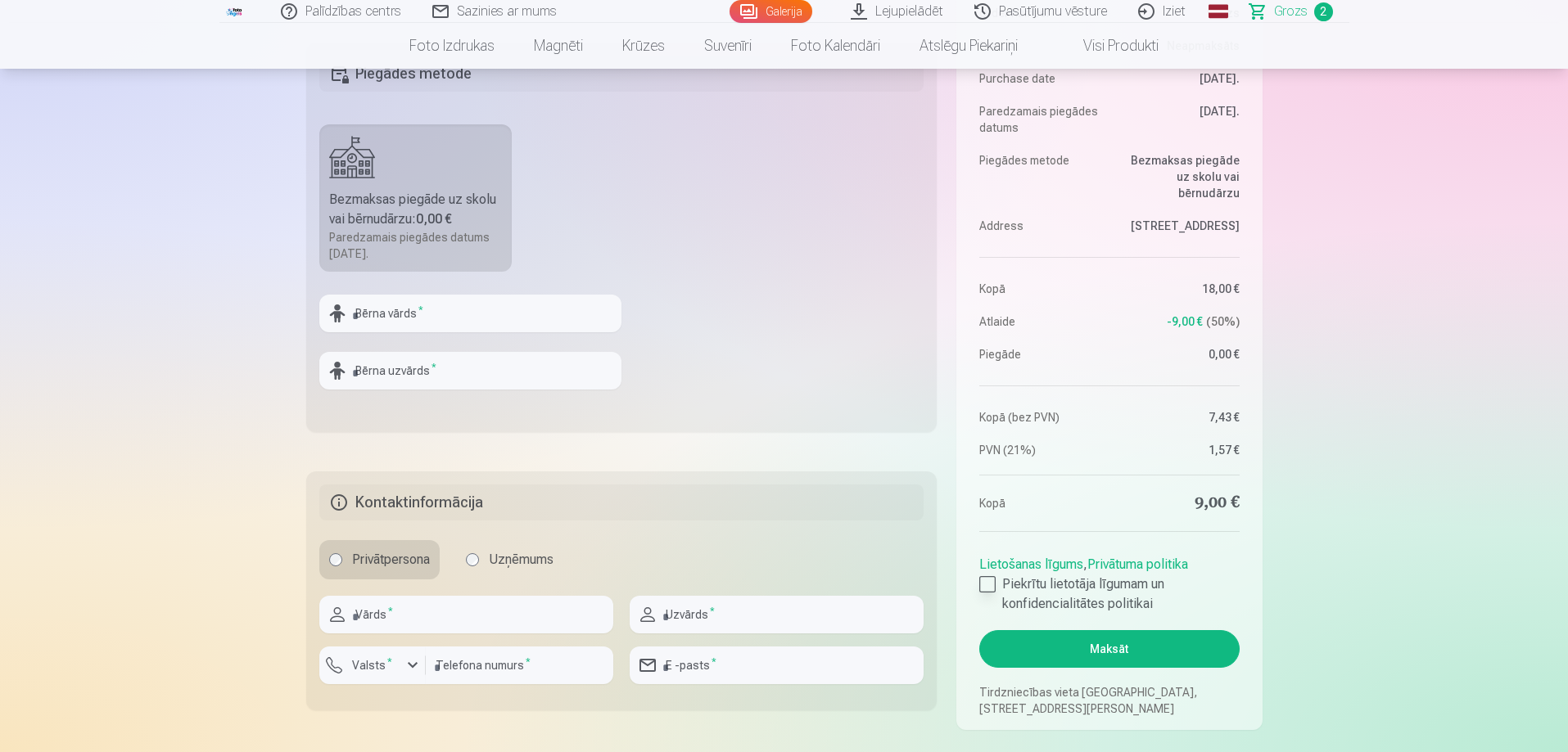
click at [989, 581] on div at bounding box center [987, 584] width 16 height 16
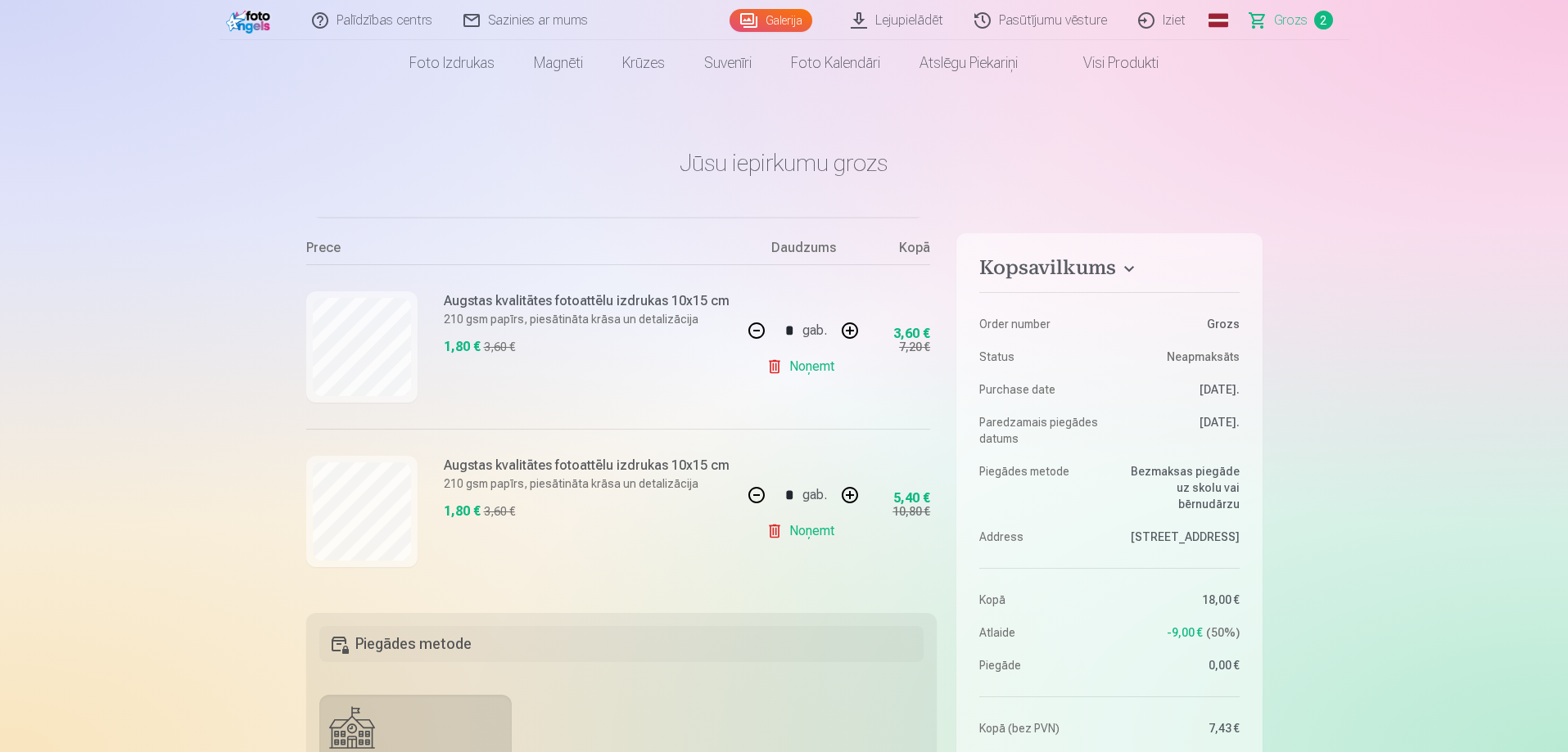
scroll to position [0, 0]
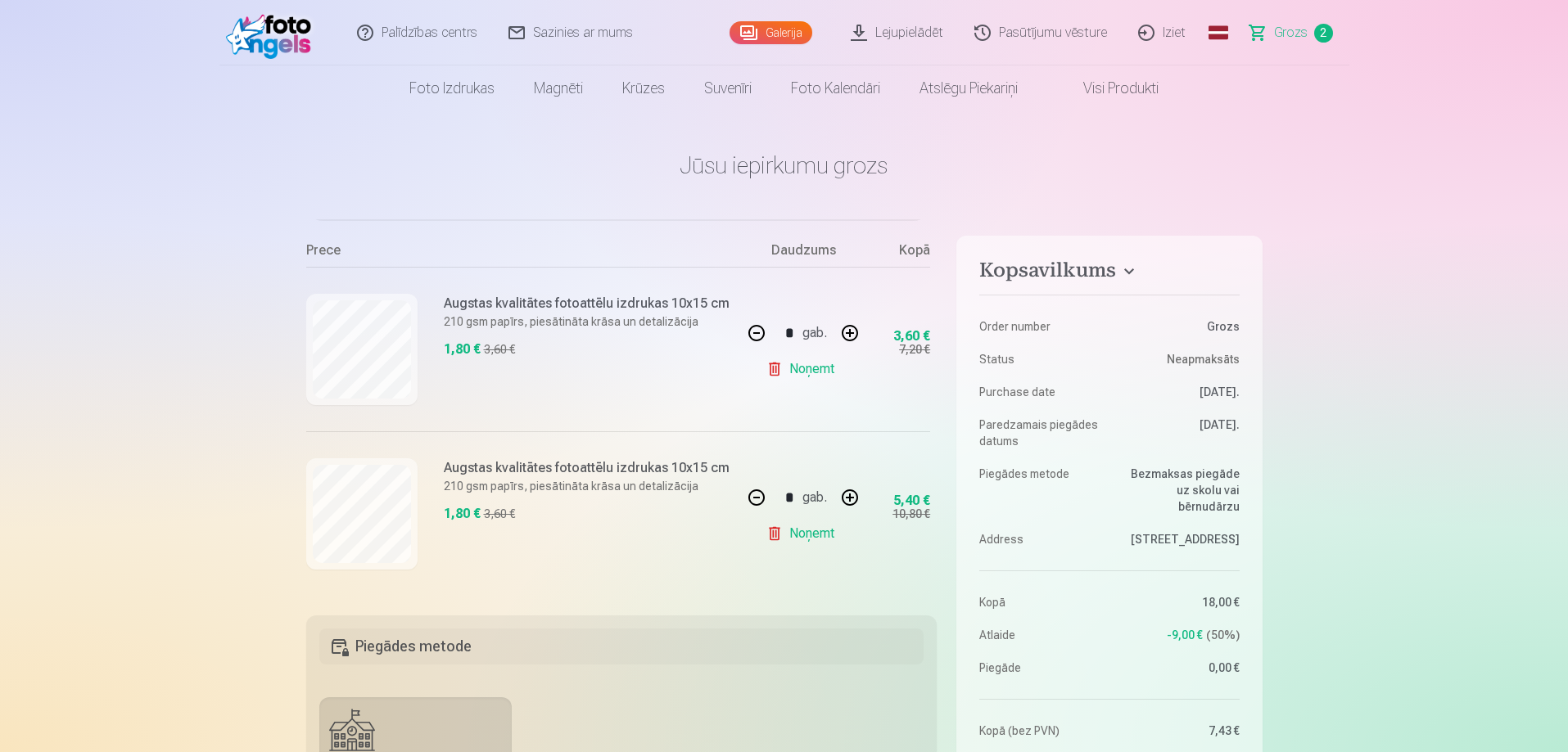
click at [754, 330] on button "button" at bounding box center [757, 333] width 40 height 40
type input "*"
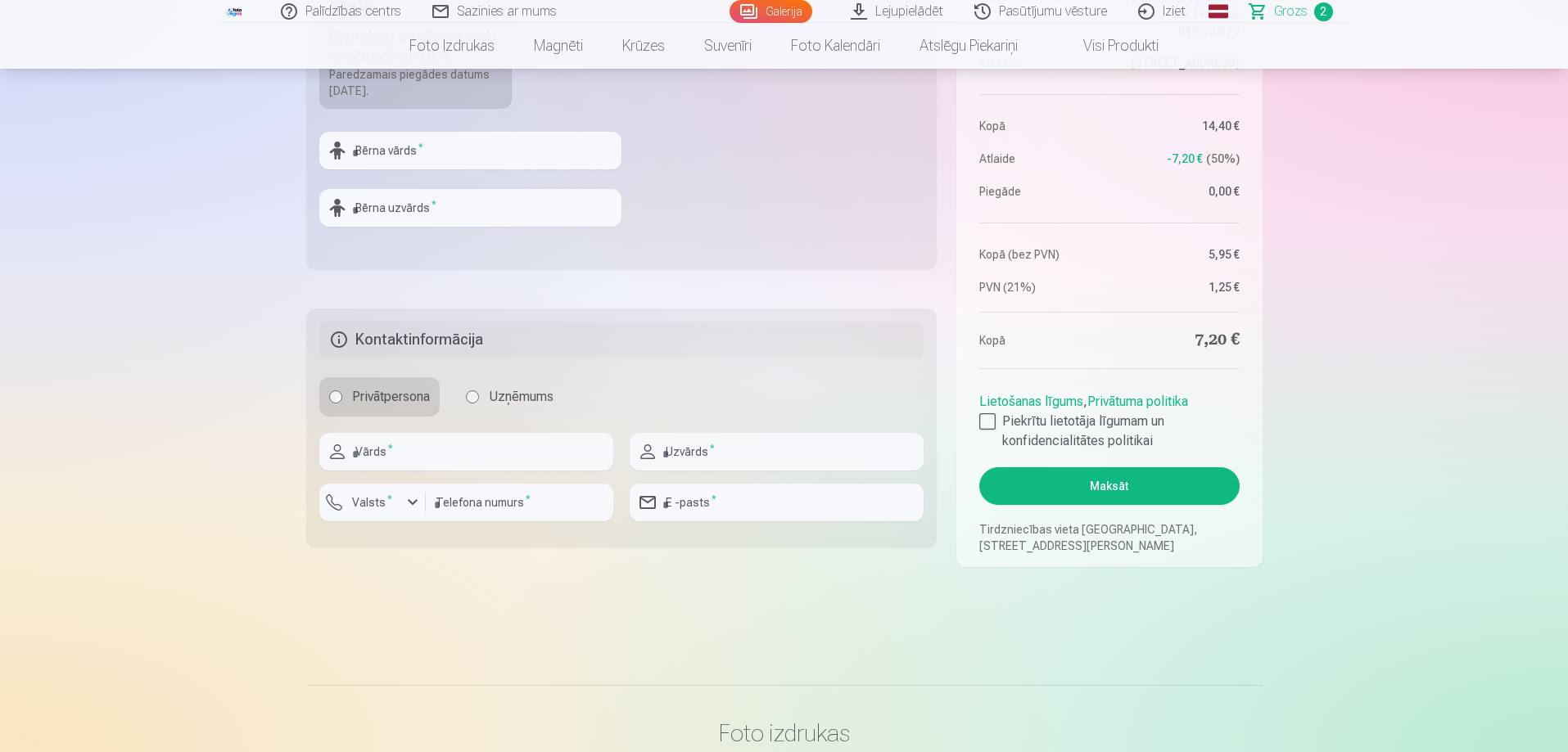
scroll to position [737, 0]
click at [1111, 481] on button "Maksāt" at bounding box center [1109, 485] width 260 height 38
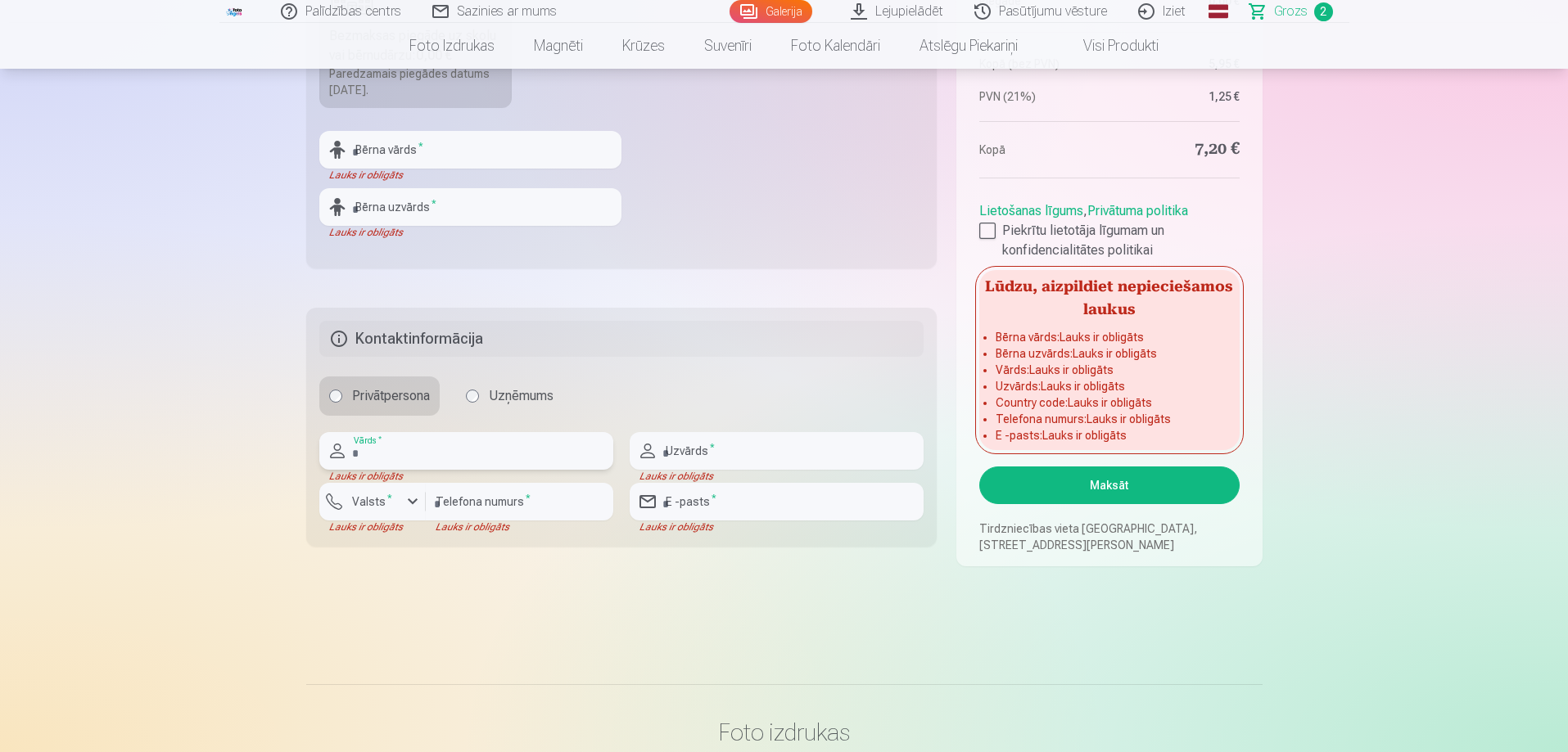
click at [380, 457] on input "text" at bounding box center [466, 451] width 294 height 38
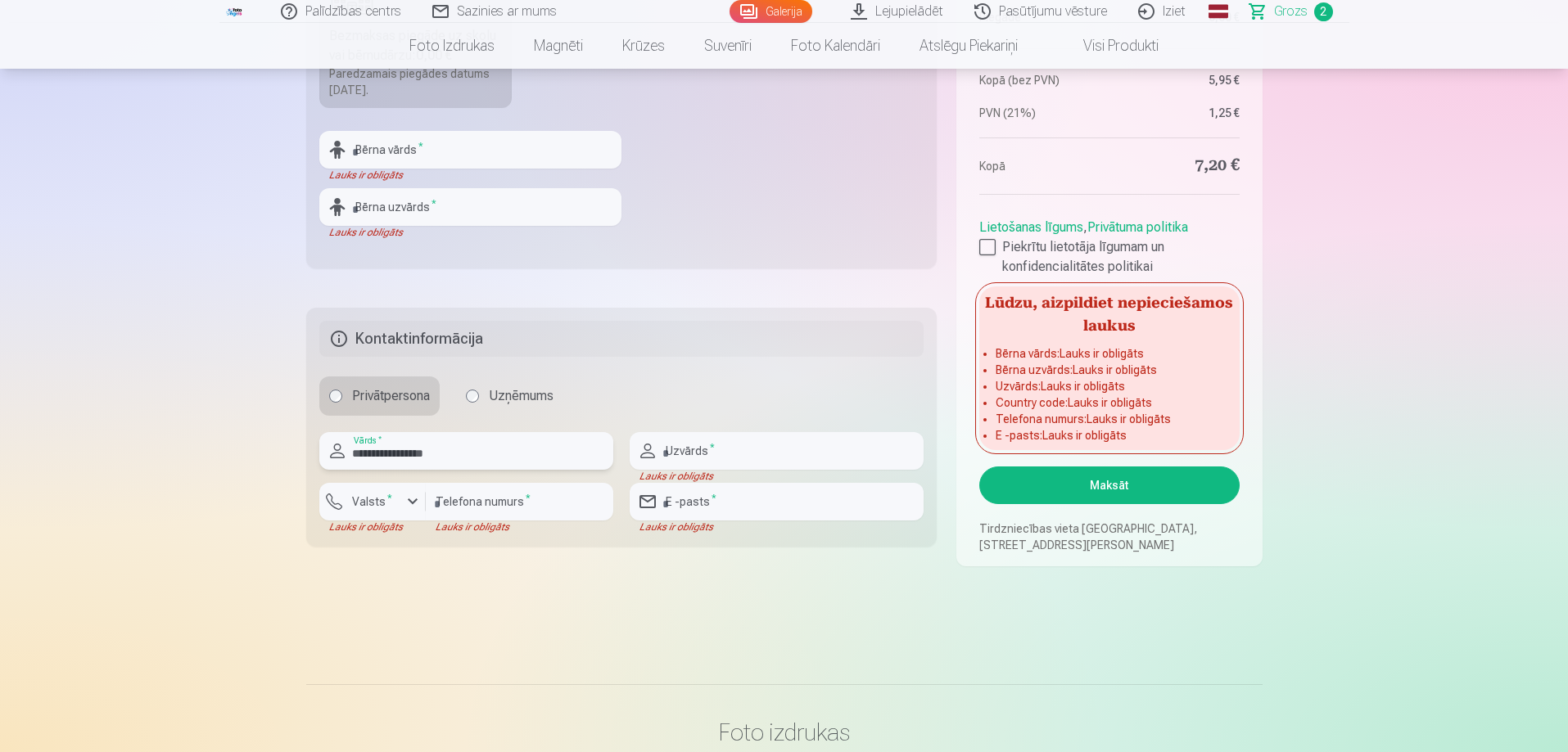
click at [464, 453] on input "**********" at bounding box center [466, 451] width 294 height 38
type input "*******"
click at [679, 449] on input "text" at bounding box center [777, 451] width 294 height 38
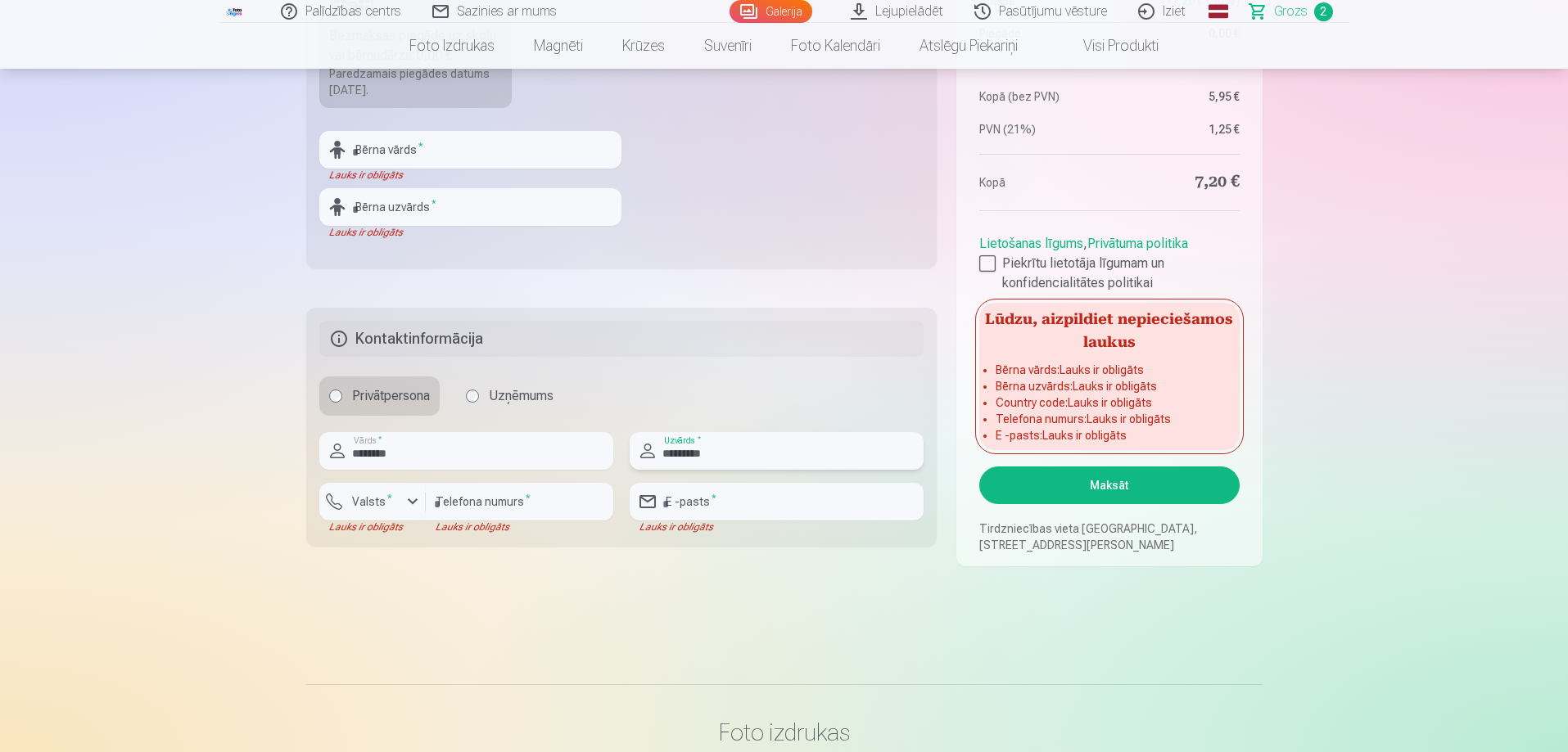
type input "*********"
click at [410, 501] on div "button" at bounding box center [412, 502] width 19 height 19
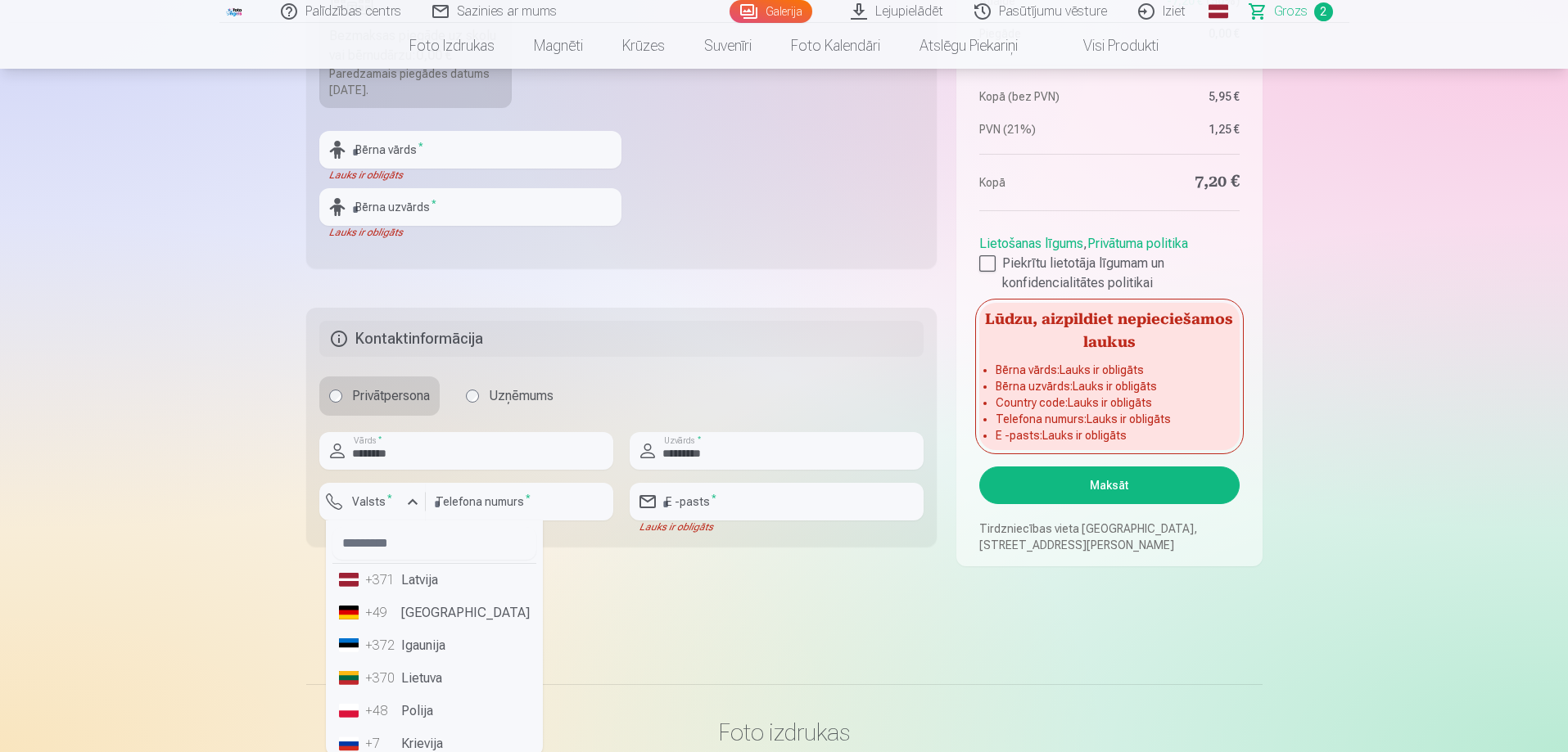
click at [412, 581] on li "+371 Latvija" at bounding box center [434, 580] width 204 height 33
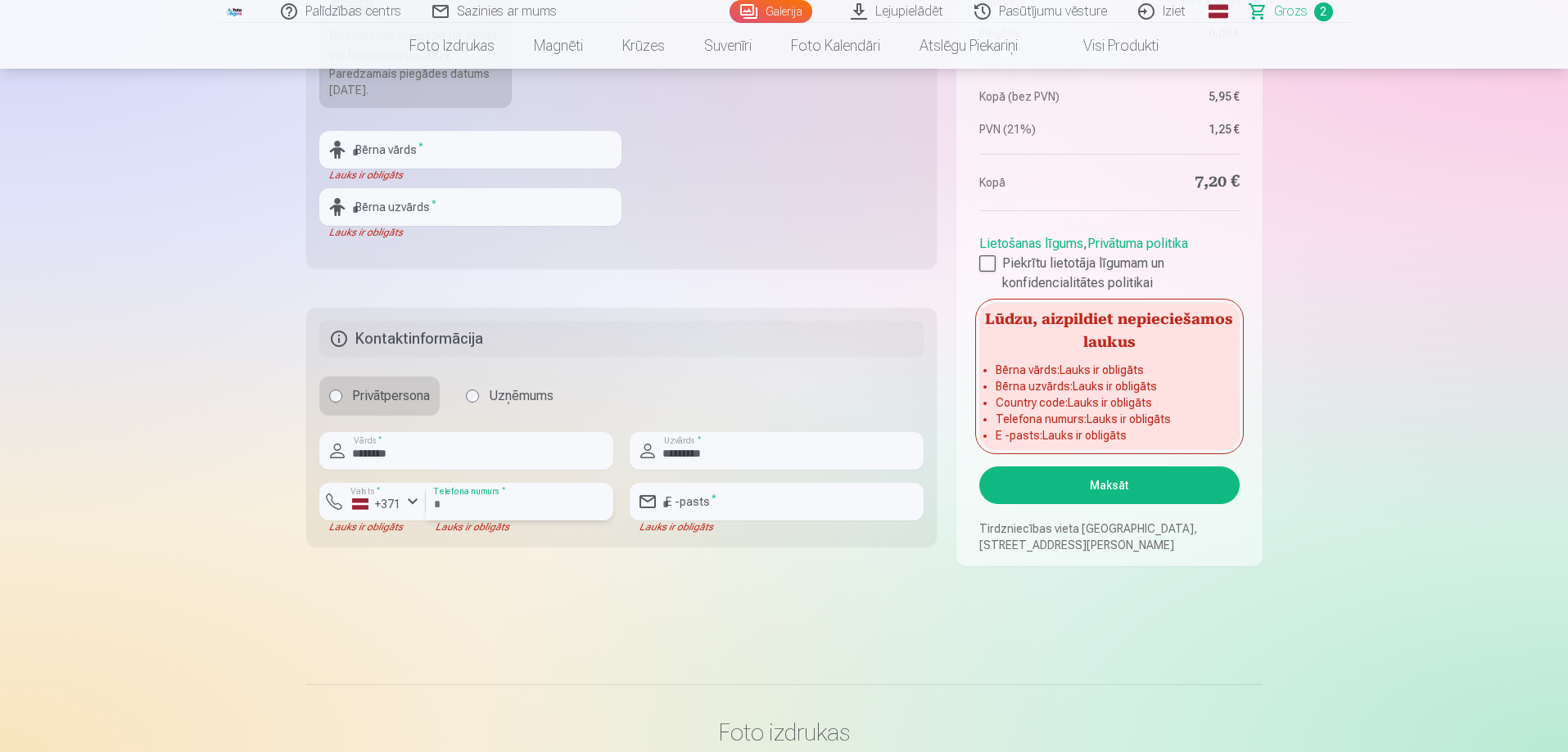
click at [525, 502] on input "number" at bounding box center [520, 502] width 187 height 38
type input "********"
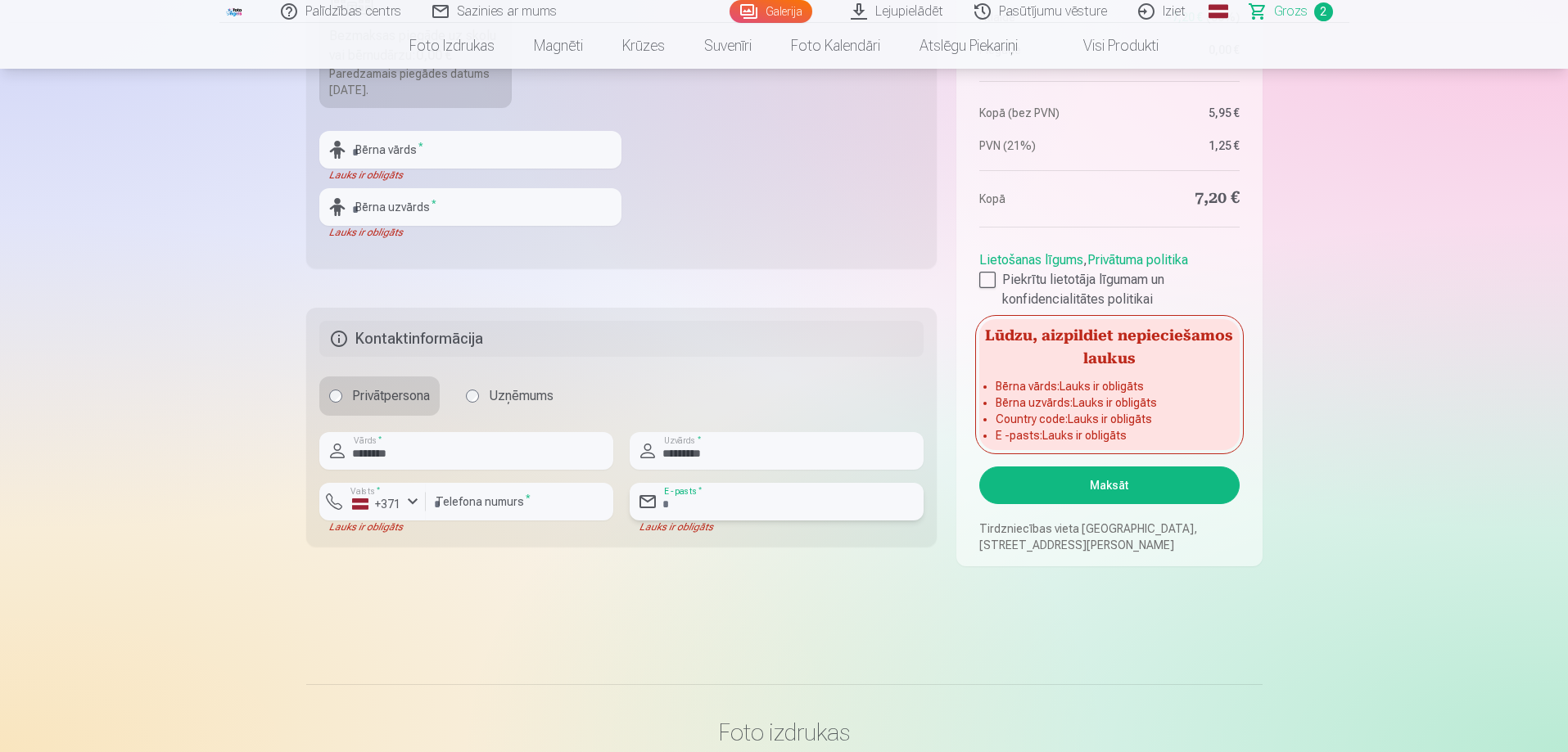
click at [700, 504] on input "email" at bounding box center [777, 502] width 294 height 38
type input "**********"
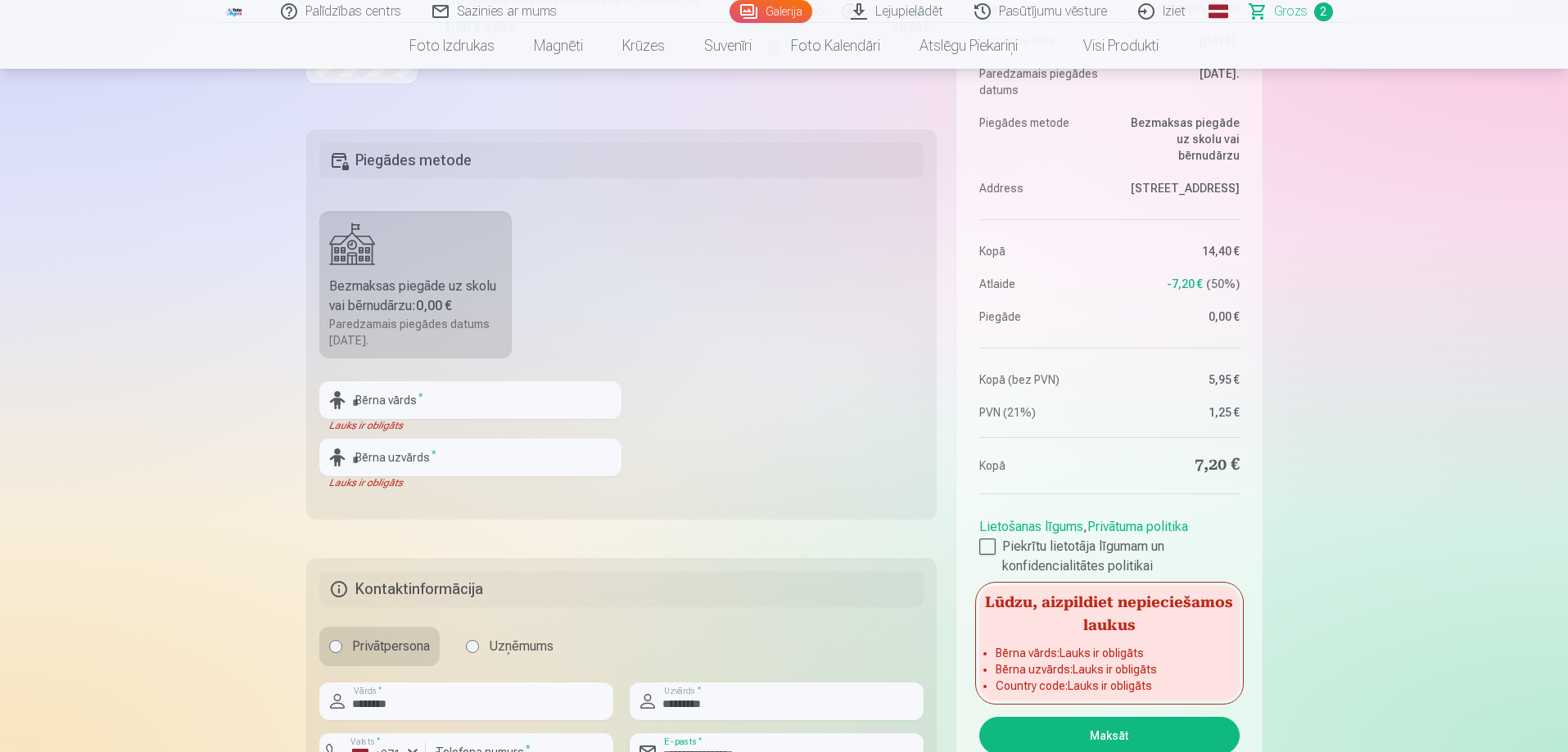
scroll to position [491, 0]
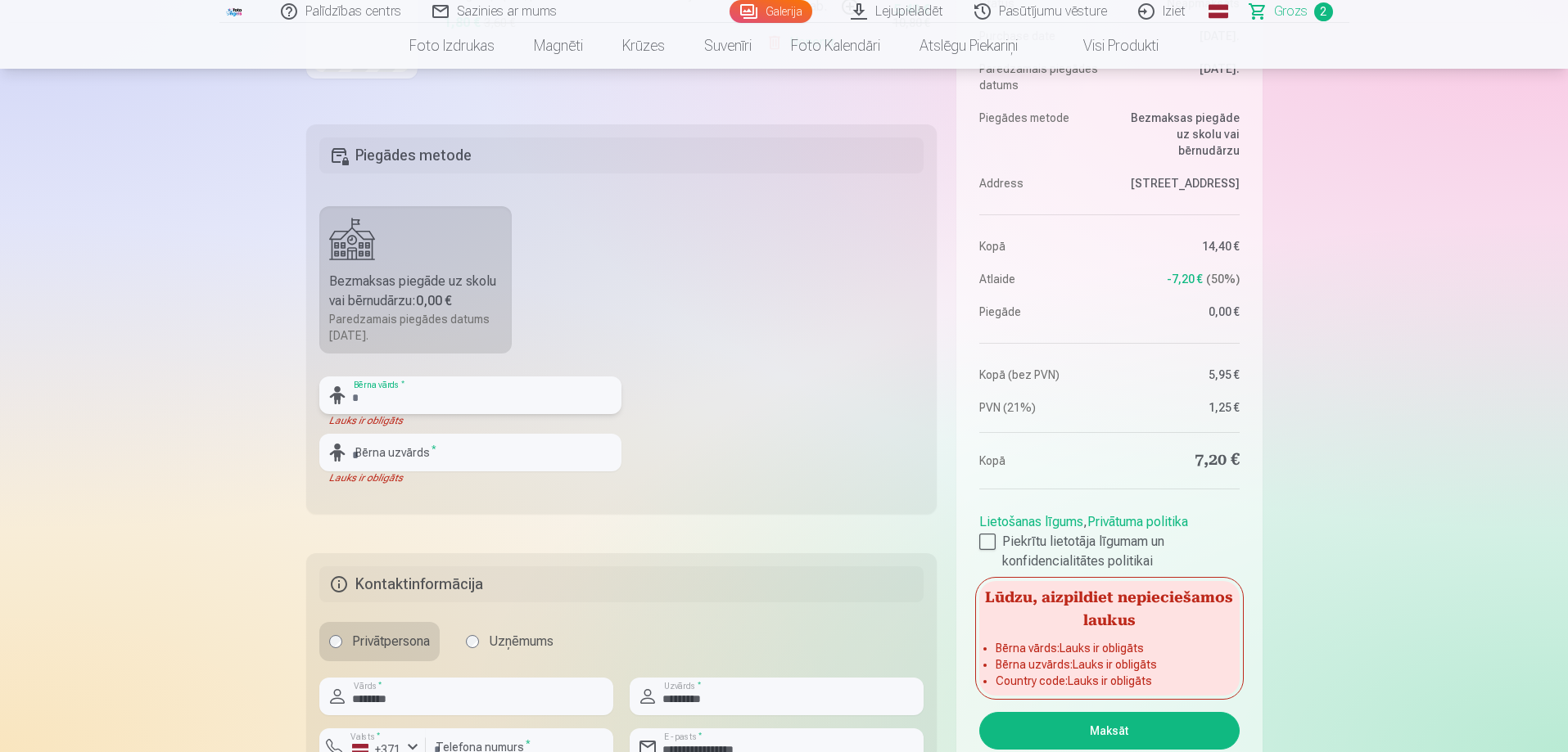
click at [396, 396] on input "text" at bounding box center [471, 395] width 302 height 38
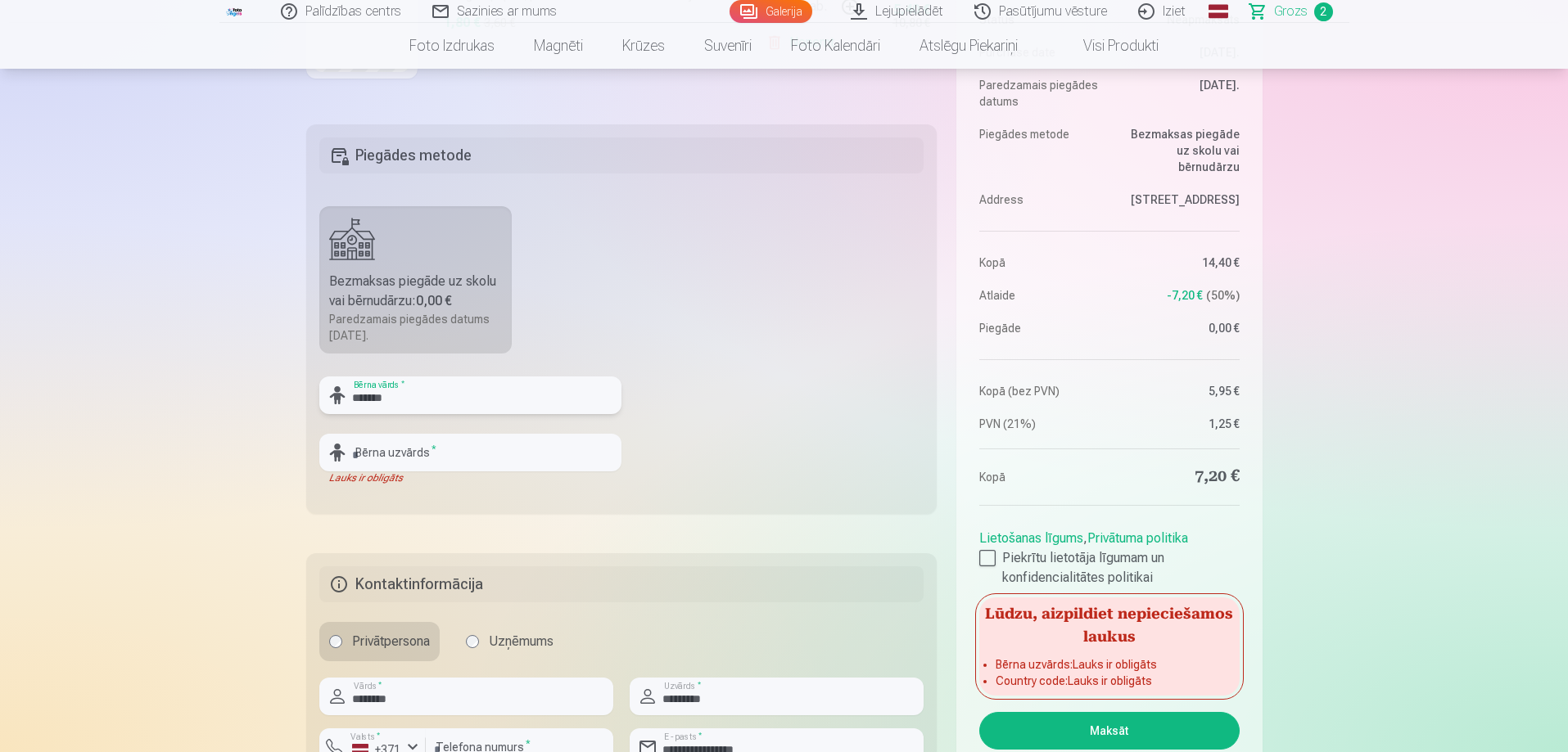
type input "*******"
drag, startPoint x: 421, startPoint y: 452, endPoint x: 428, endPoint y: 443, distance: 11.4
click at [421, 451] on input "text" at bounding box center [471, 453] width 302 height 38
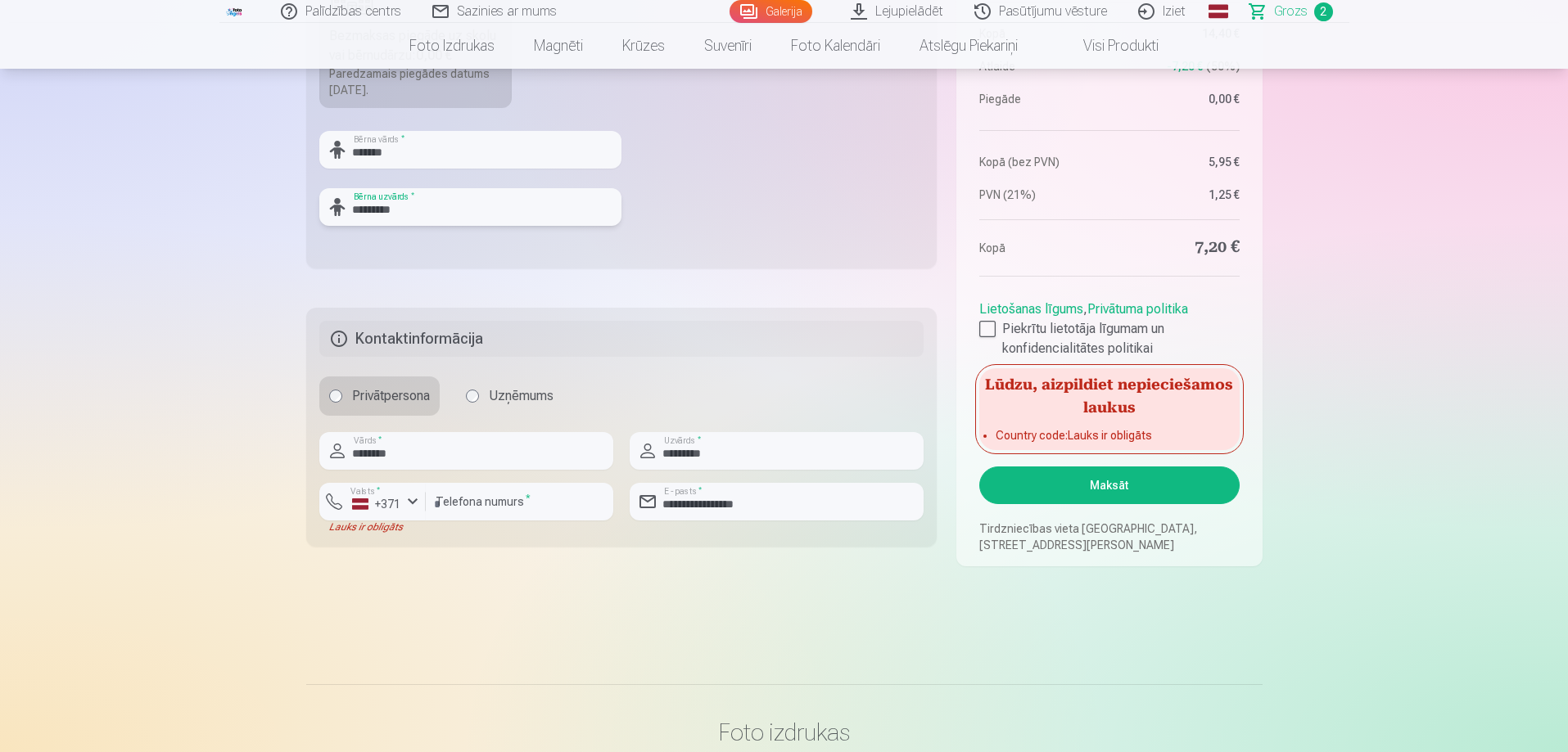
scroll to position [819, 0]
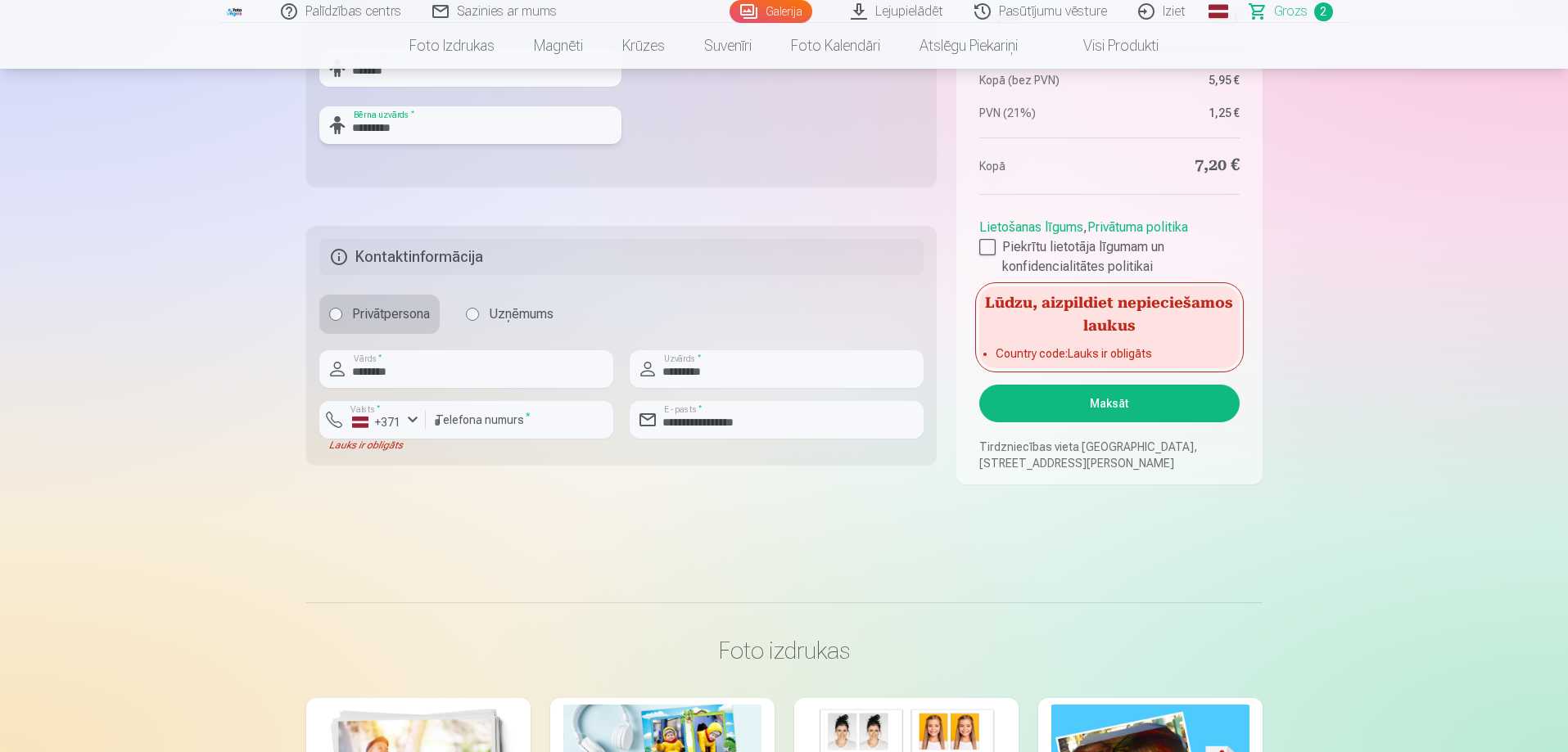
type input "*********"
click at [411, 418] on div "button" at bounding box center [412, 419] width 19 height 19
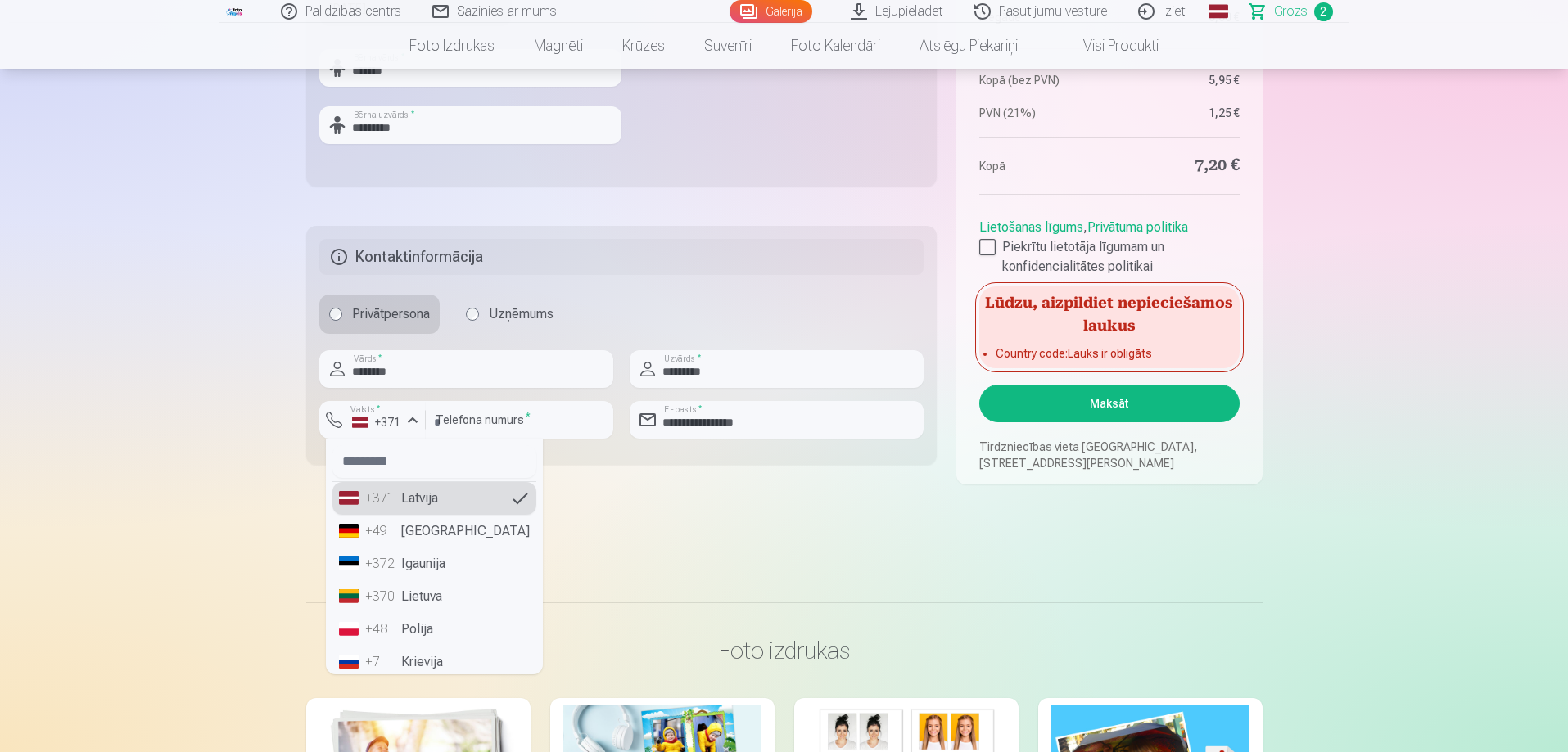
click at [424, 497] on li "+371 Latvija" at bounding box center [434, 498] width 204 height 33
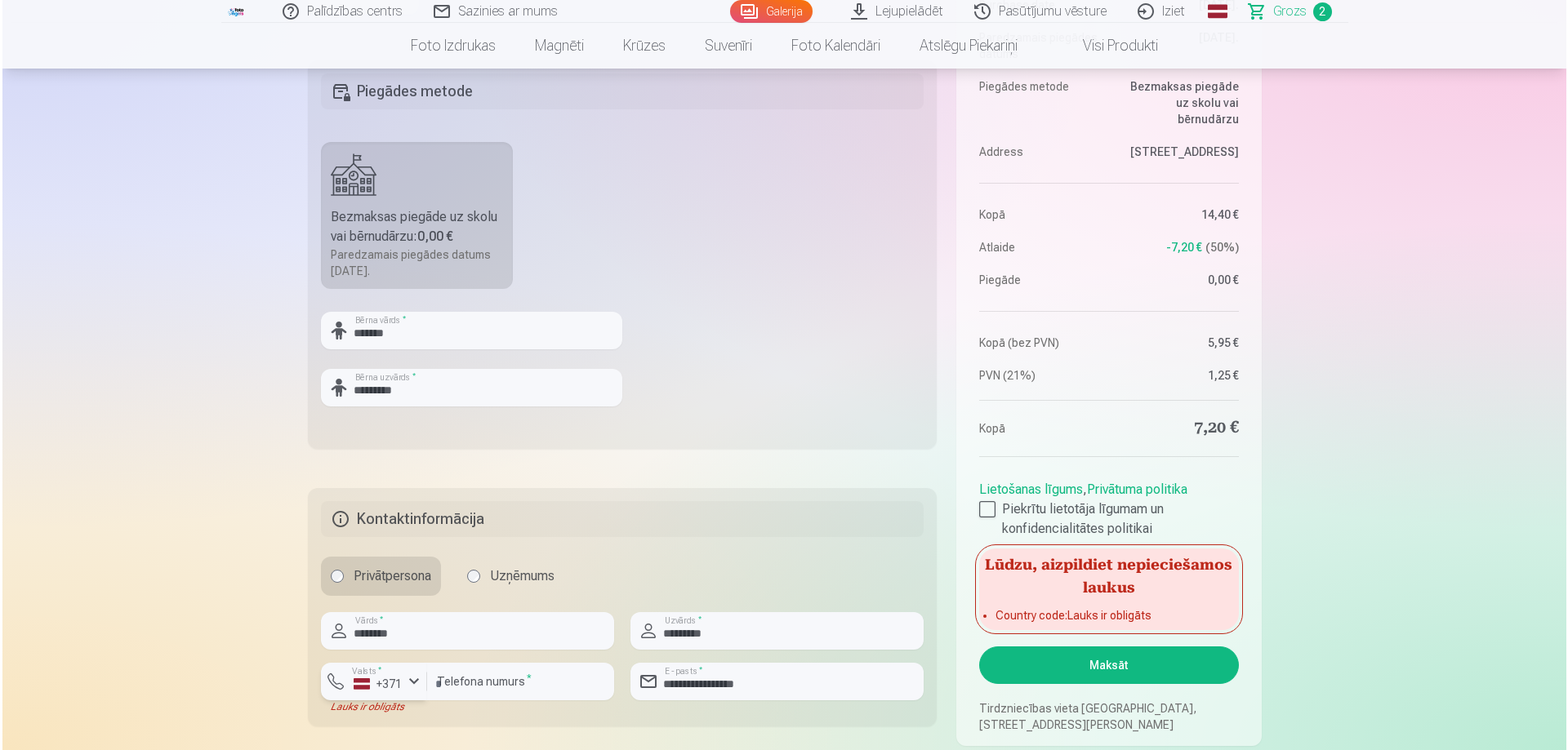
scroll to position [572, 0]
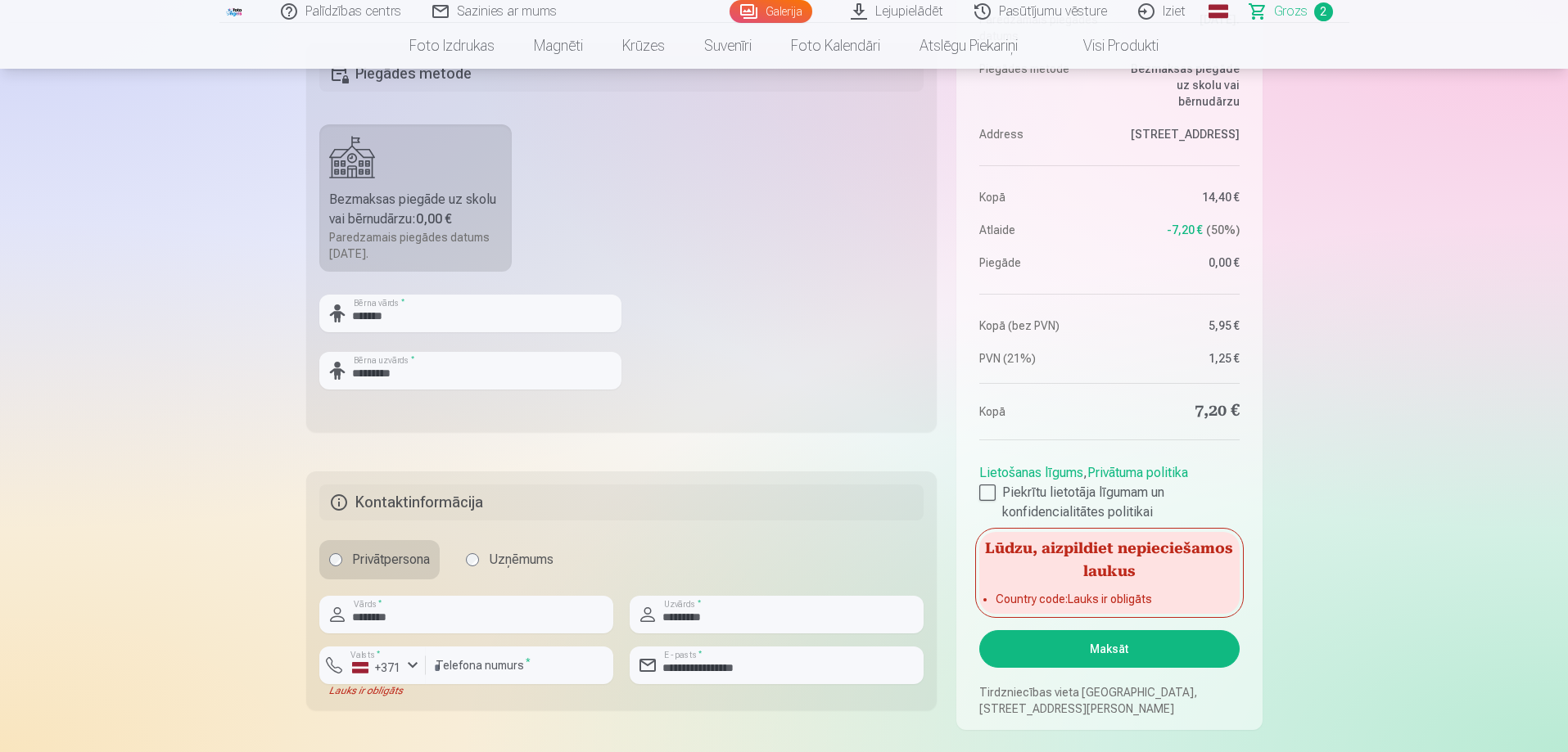
click at [1125, 654] on button "Maksāt" at bounding box center [1109, 649] width 260 height 38
